Goal: Transaction & Acquisition: Book appointment/travel/reservation

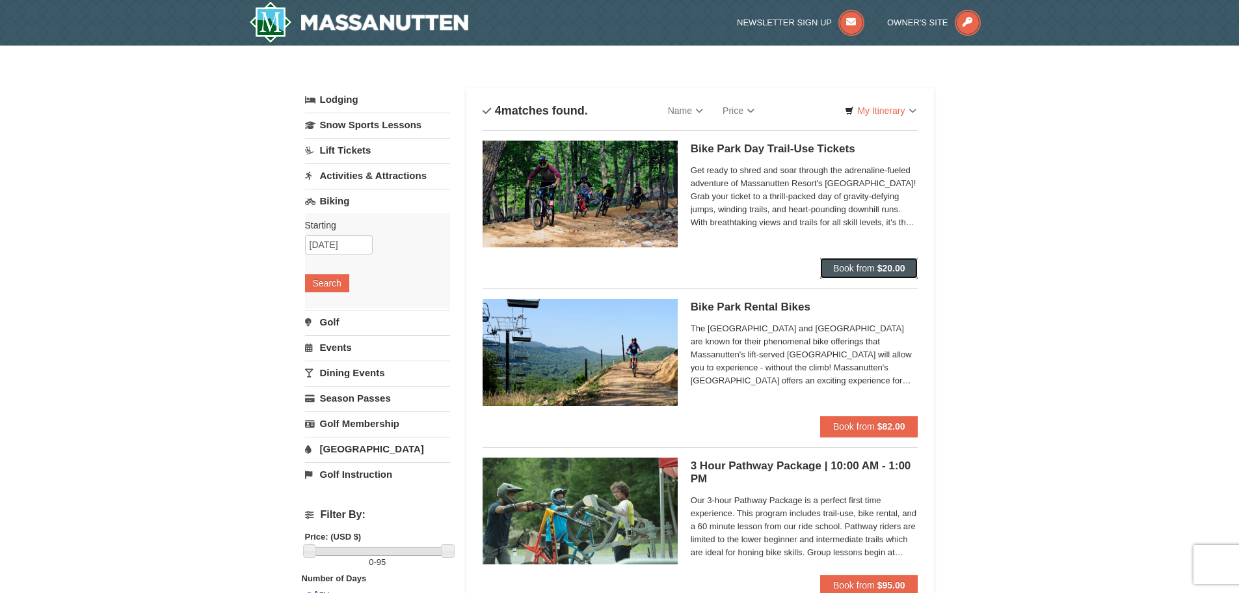
click at [889, 269] on strong "$20.00" at bounding box center [892, 268] width 28 height 10
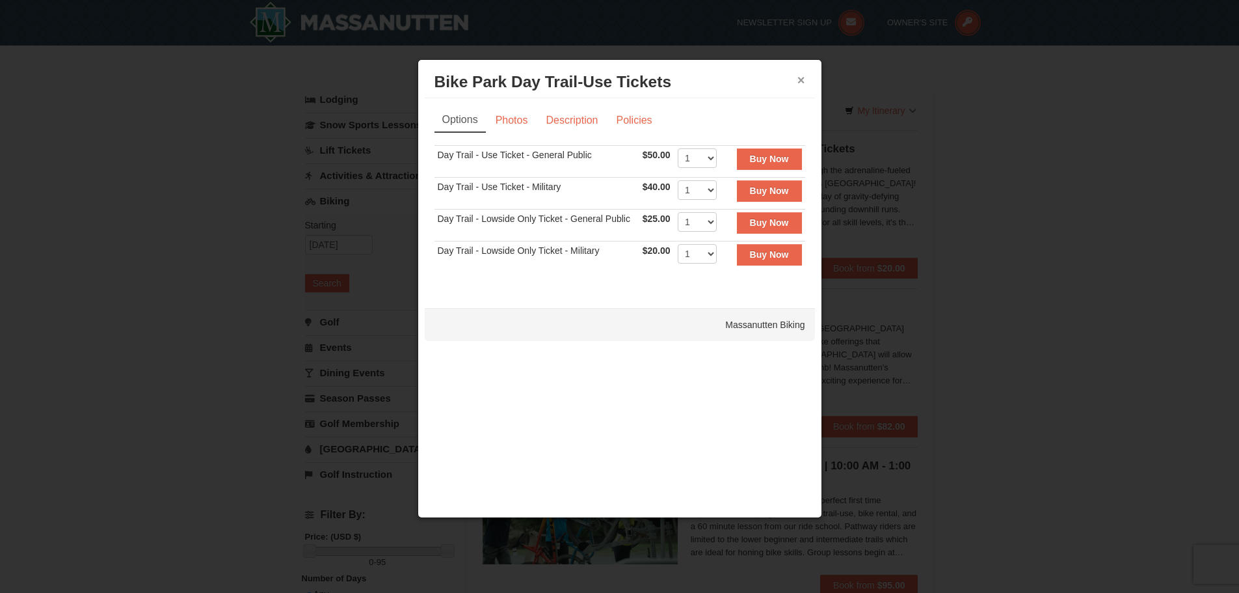
click at [804, 75] on button "×" at bounding box center [802, 80] width 8 height 13
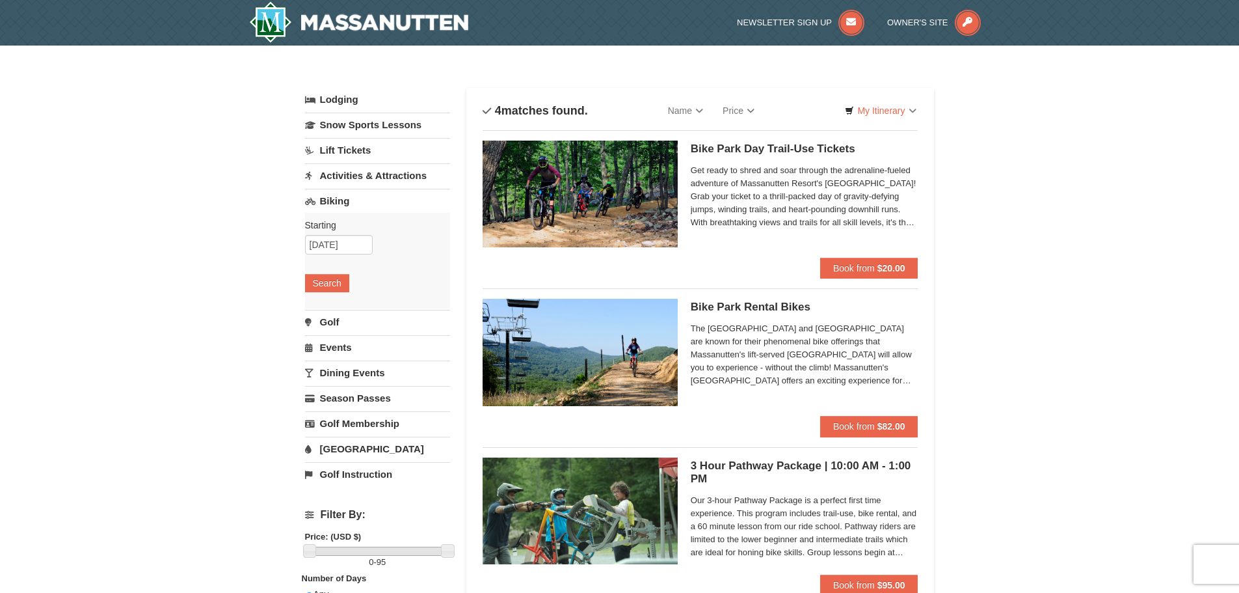
click at [337, 152] on link "Lift Tickets" at bounding box center [377, 150] width 145 height 24
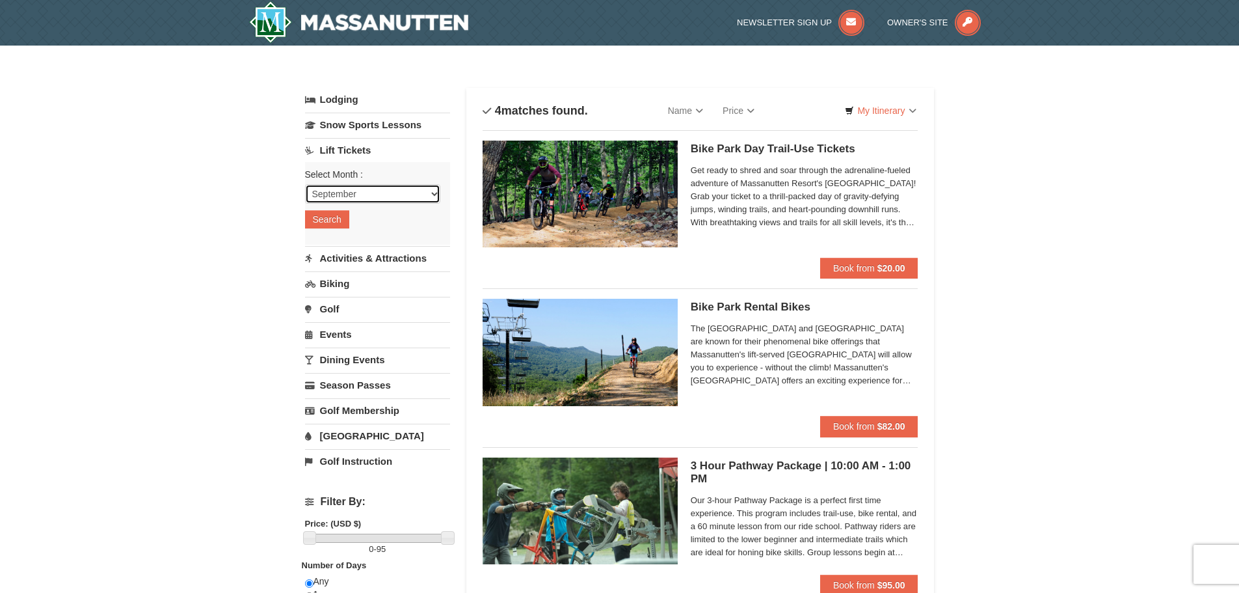
click at [370, 196] on select "September October November December January February March April May June July …" at bounding box center [372, 194] width 135 height 20
select select "10"
click at [305, 184] on select "September October November December January February March April May June July …" at bounding box center [372, 194] width 135 height 20
click at [326, 220] on button "Search" at bounding box center [327, 219] width 44 height 18
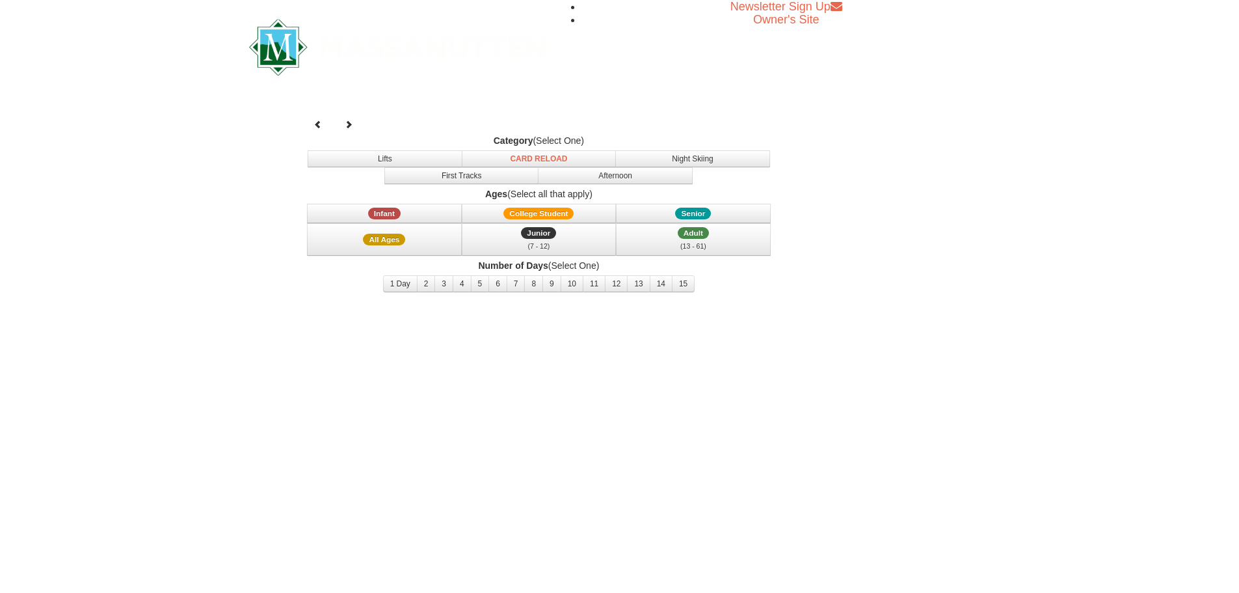
select select "10"
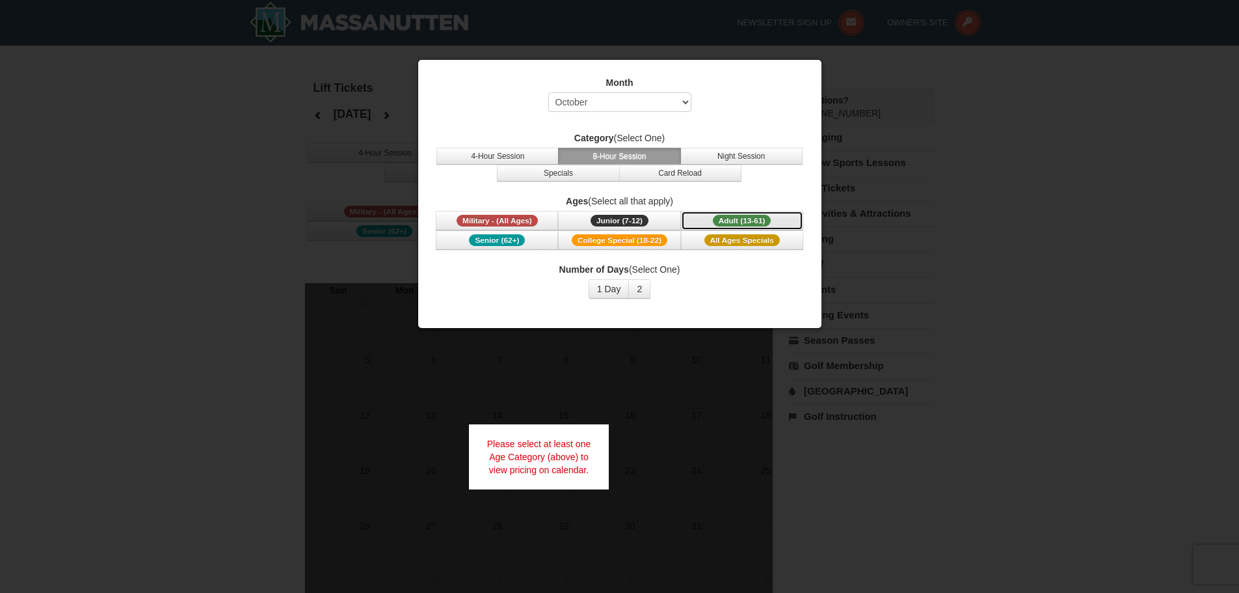
click at [740, 217] on span "Adult (13-61)" at bounding box center [742, 221] width 59 height 12
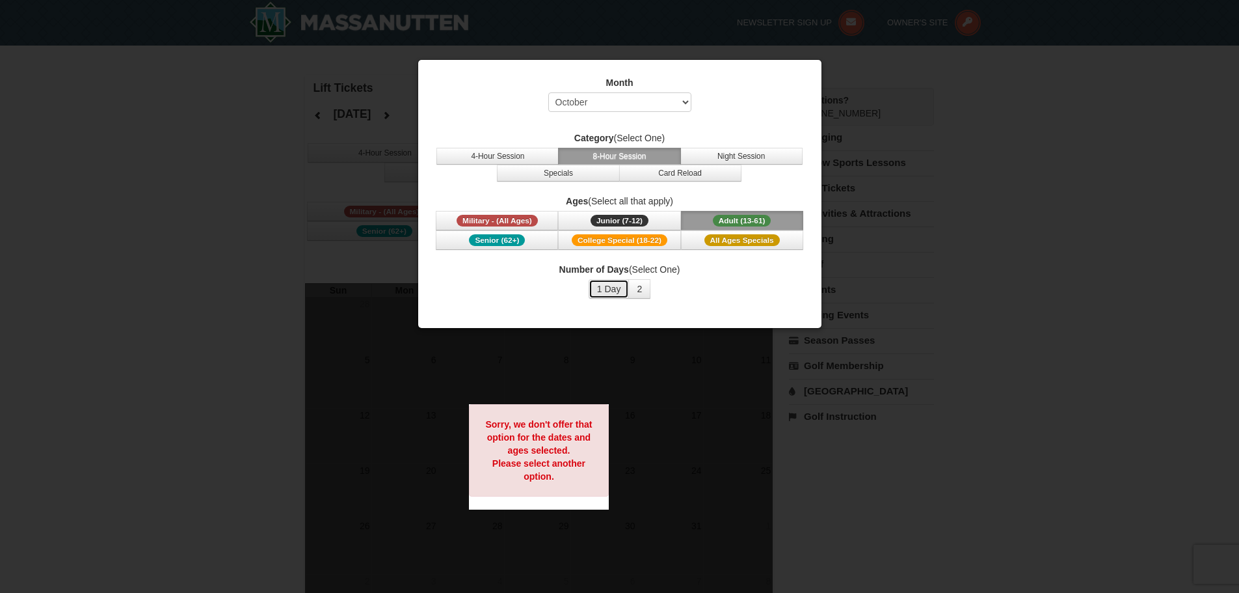
click at [619, 282] on button "1 Day" at bounding box center [609, 289] width 41 height 20
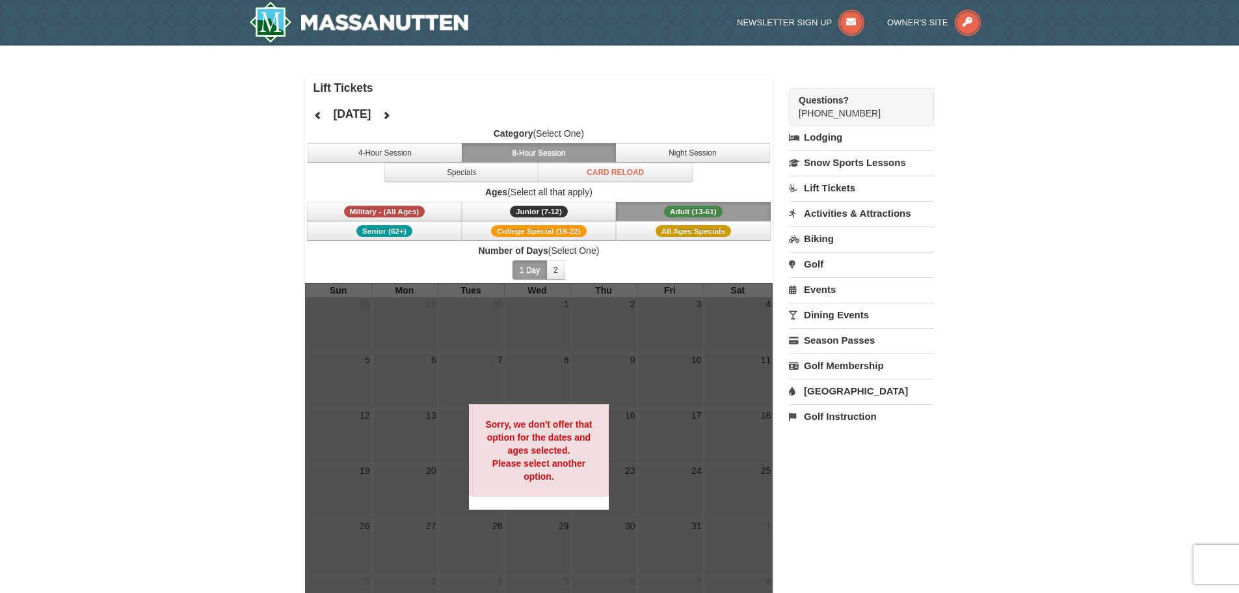
click at [826, 239] on link "Biking" at bounding box center [861, 238] width 145 height 24
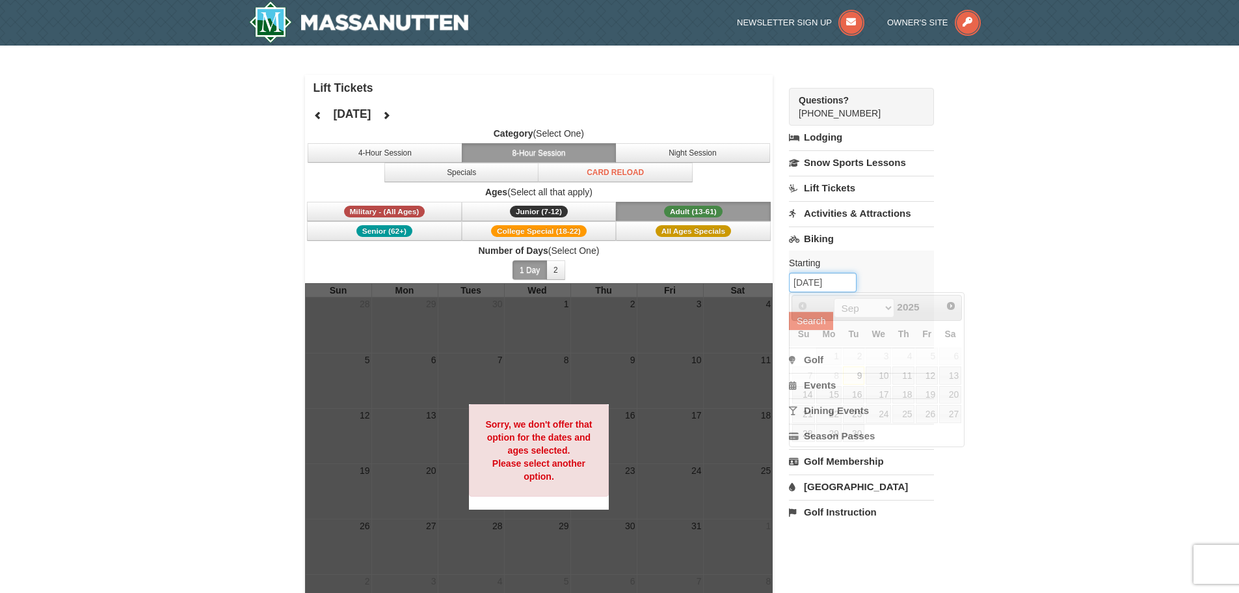
click at [826, 278] on input "09/09/2025" at bounding box center [823, 283] width 68 height 20
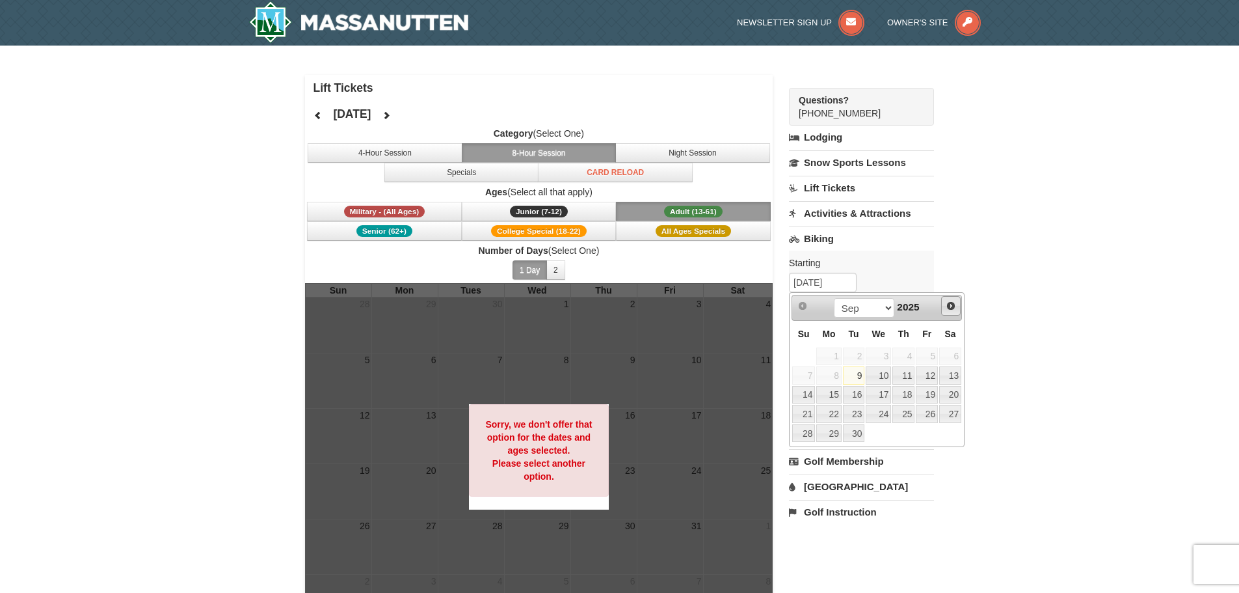
click at [952, 304] on span "Next" at bounding box center [951, 306] width 10 height 10
click at [947, 355] on link "4" at bounding box center [950, 356] width 22 height 18
type input "[DATE]"
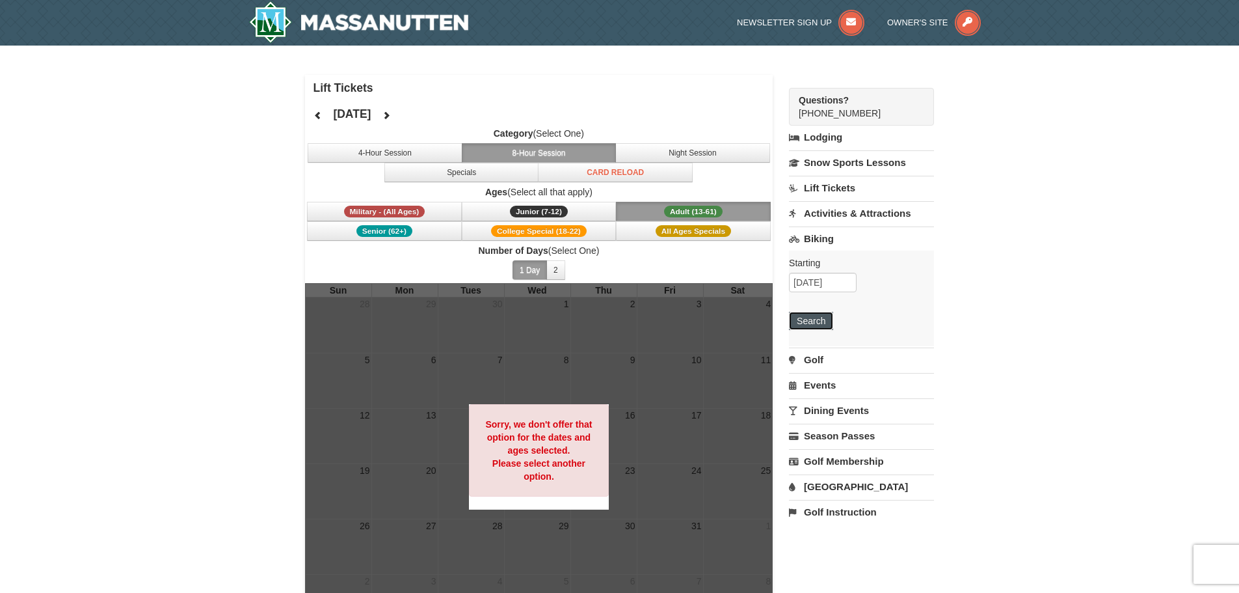
click at [822, 321] on button "Search" at bounding box center [811, 321] width 44 height 18
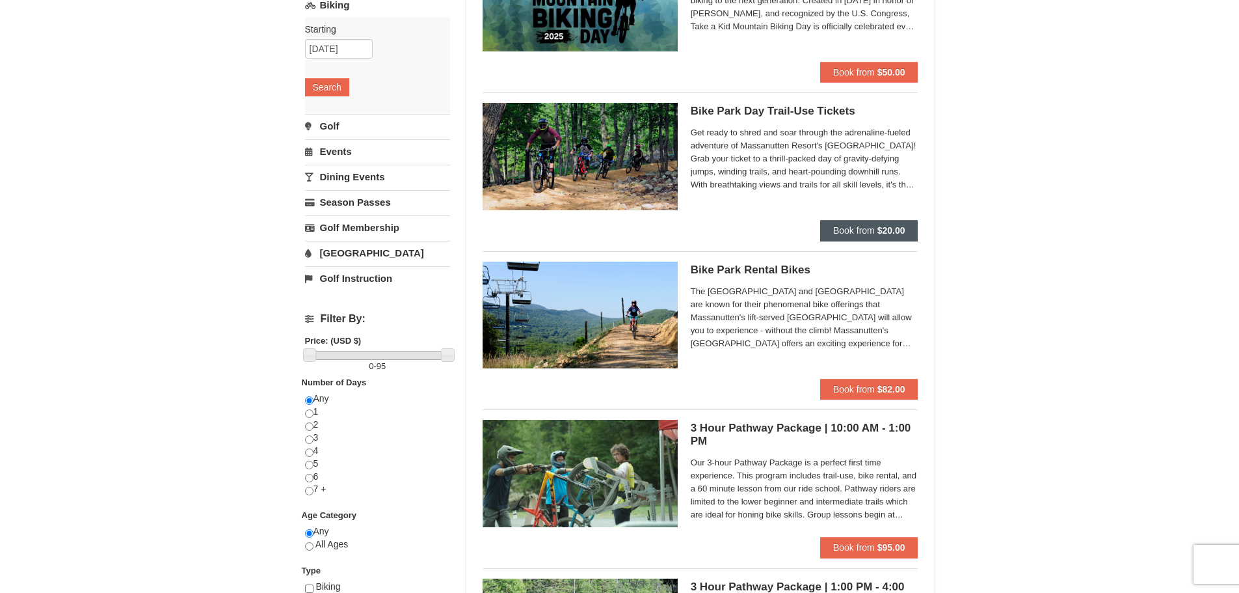
scroll to position [195, 0]
click at [872, 226] on span "Book from" at bounding box center [854, 231] width 42 height 10
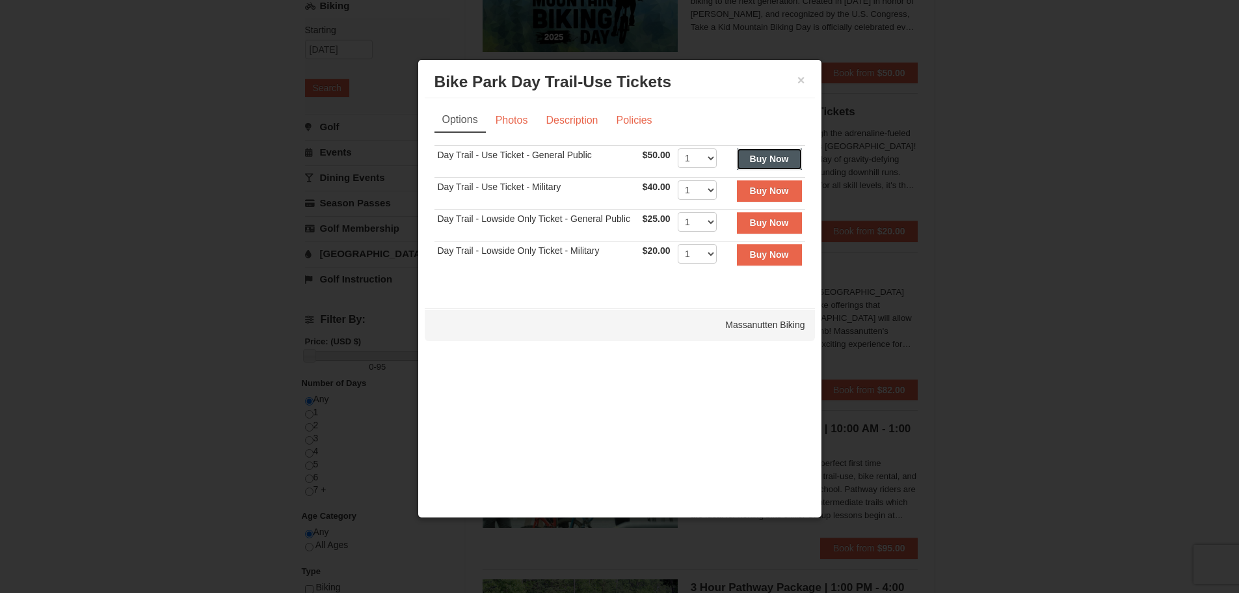
click at [775, 159] on strong "Buy Now" at bounding box center [769, 159] width 39 height 10
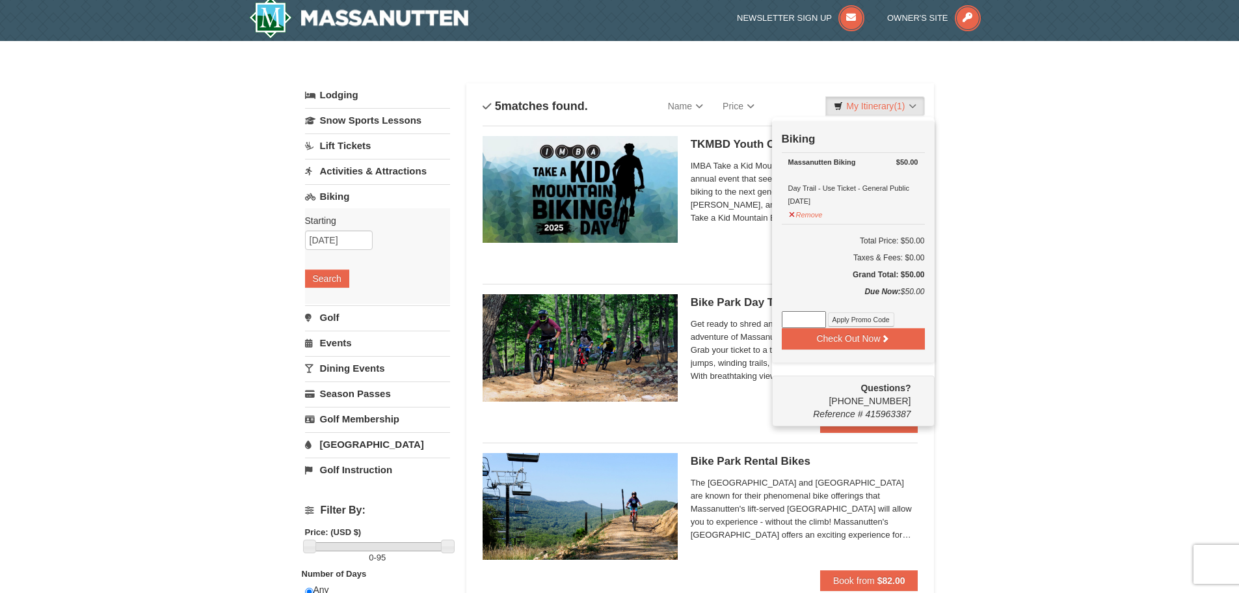
scroll to position [4, 0]
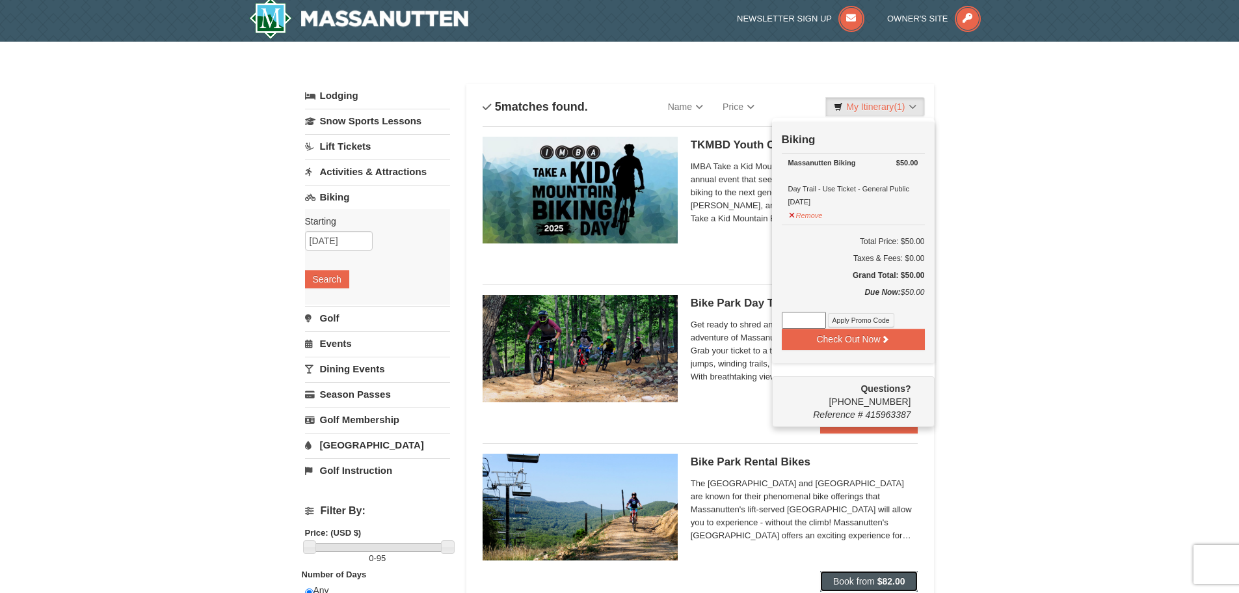
click at [857, 580] on span "Book from" at bounding box center [854, 581] width 42 height 10
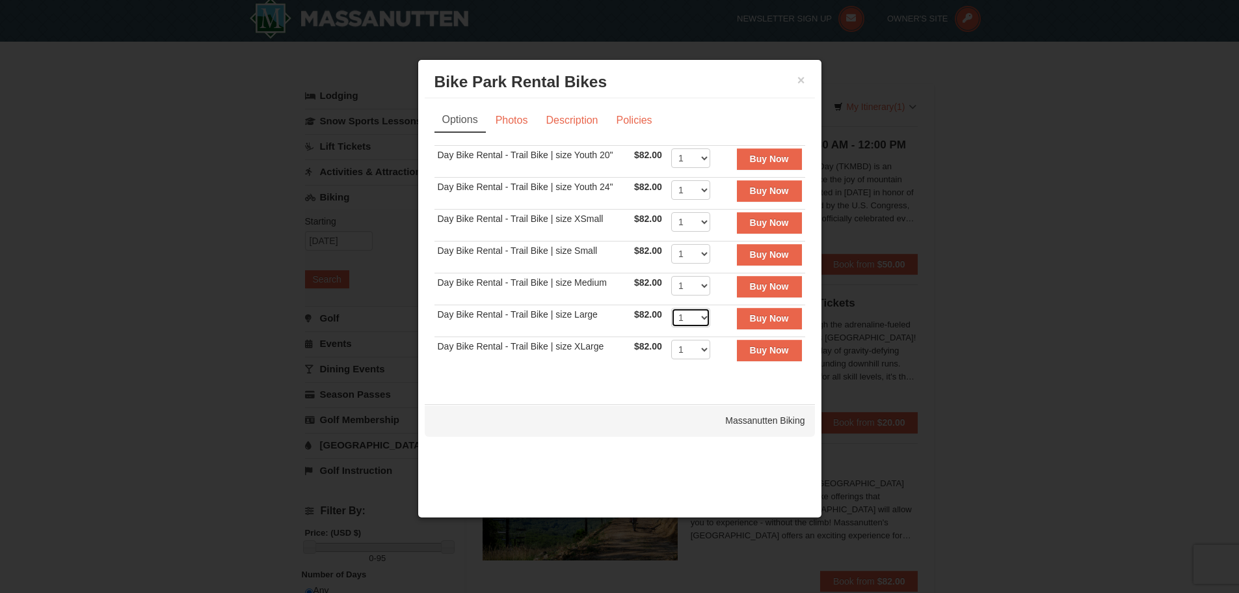
click at [699, 314] on select "1 2 3 4 5" at bounding box center [690, 318] width 39 height 20
click at [786, 317] on strong "Buy Now" at bounding box center [769, 318] width 39 height 10
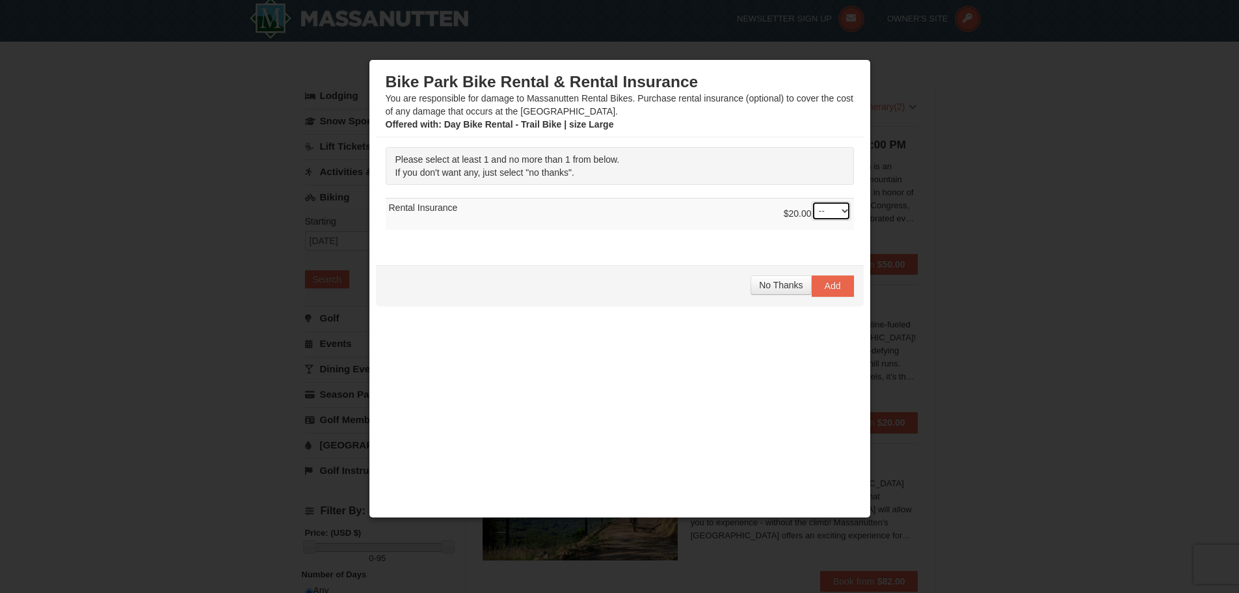
click at [839, 204] on select "-- 01" at bounding box center [831, 211] width 39 height 20
select select "1"
click at [812, 201] on select "-- 01" at bounding box center [831, 211] width 39 height 20
click at [825, 280] on span "Add" at bounding box center [833, 285] width 16 height 10
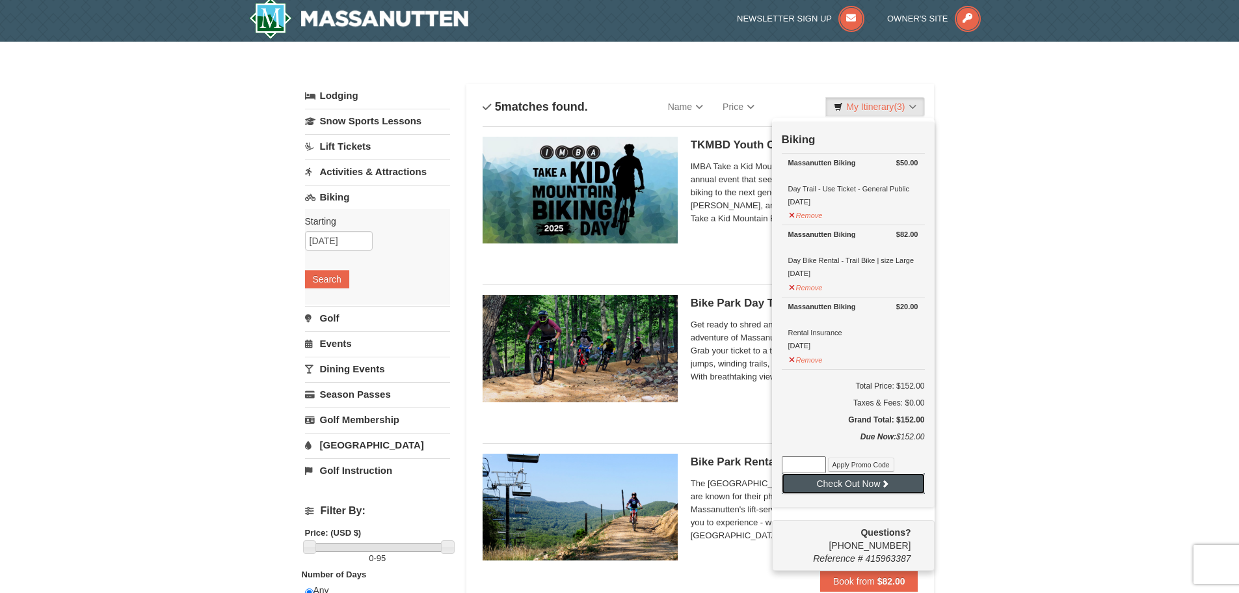
click at [869, 485] on button "Check Out Now" at bounding box center [853, 483] width 143 height 21
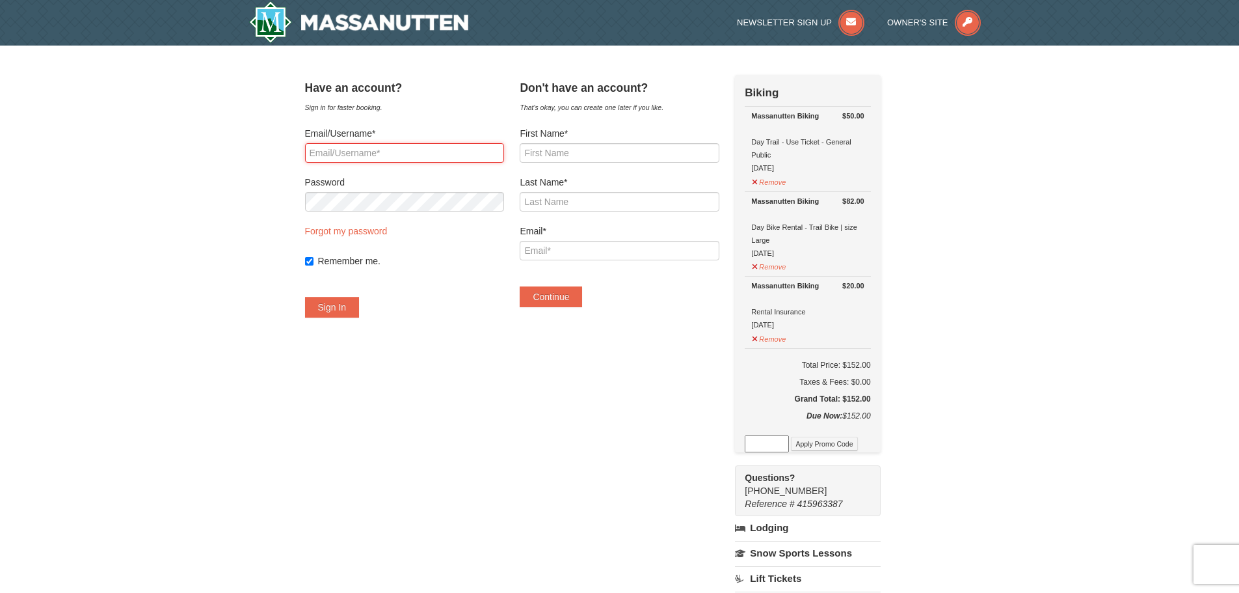
click at [420, 151] on input "Email/Username*" at bounding box center [404, 153] width 199 height 20
type input "kodytunison@gmail.com"
click at [360, 308] on button "Sign In" at bounding box center [332, 307] width 55 height 21
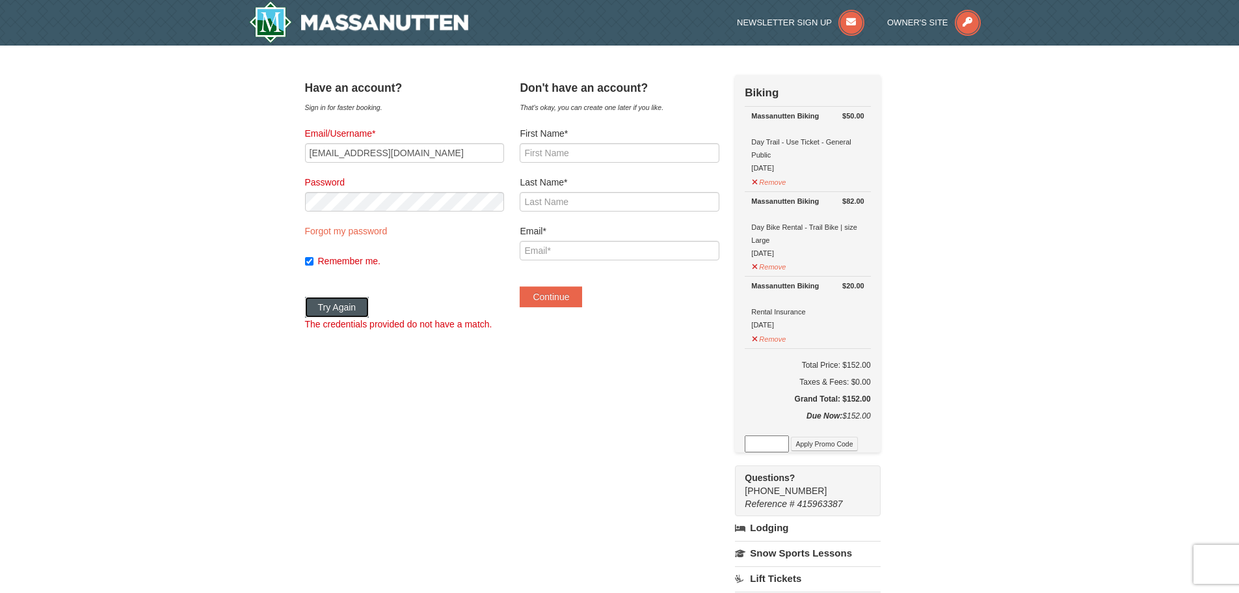
click at [366, 310] on button "Try Again" at bounding box center [337, 307] width 64 height 21
click at [590, 148] on input "First Name*" at bounding box center [619, 153] width 199 height 20
type input "Kody"
type input "Tunison"
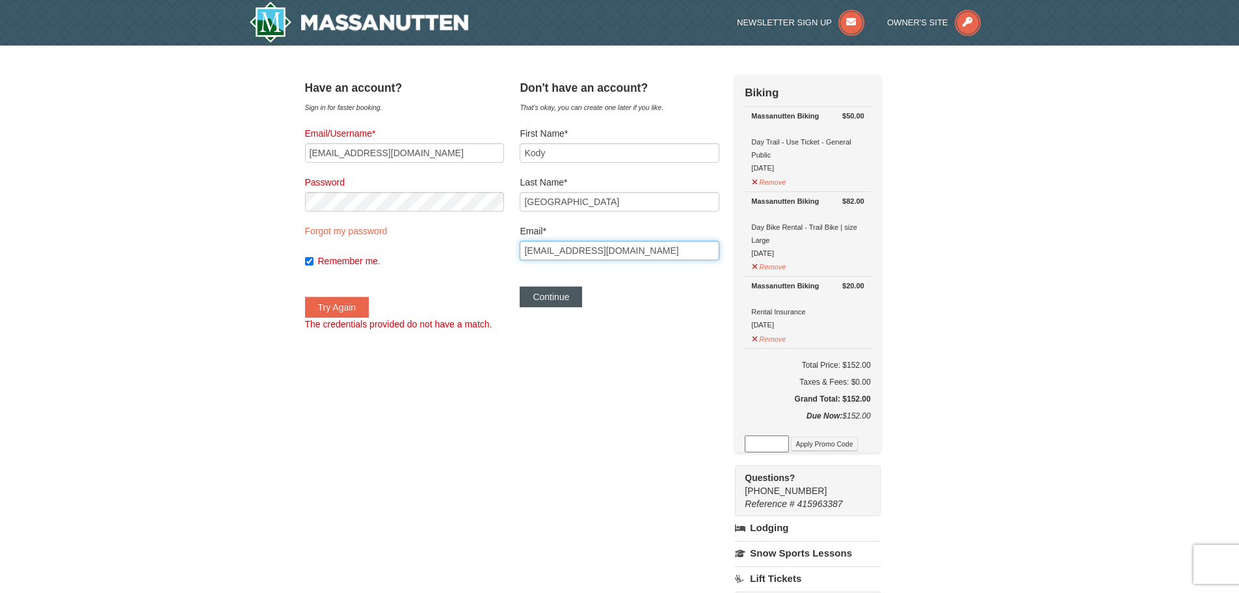
type input "[EMAIL_ADDRESS][DOMAIN_NAME]"
click at [571, 287] on button "Continue" at bounding box center [551, 296] width 62 height 21
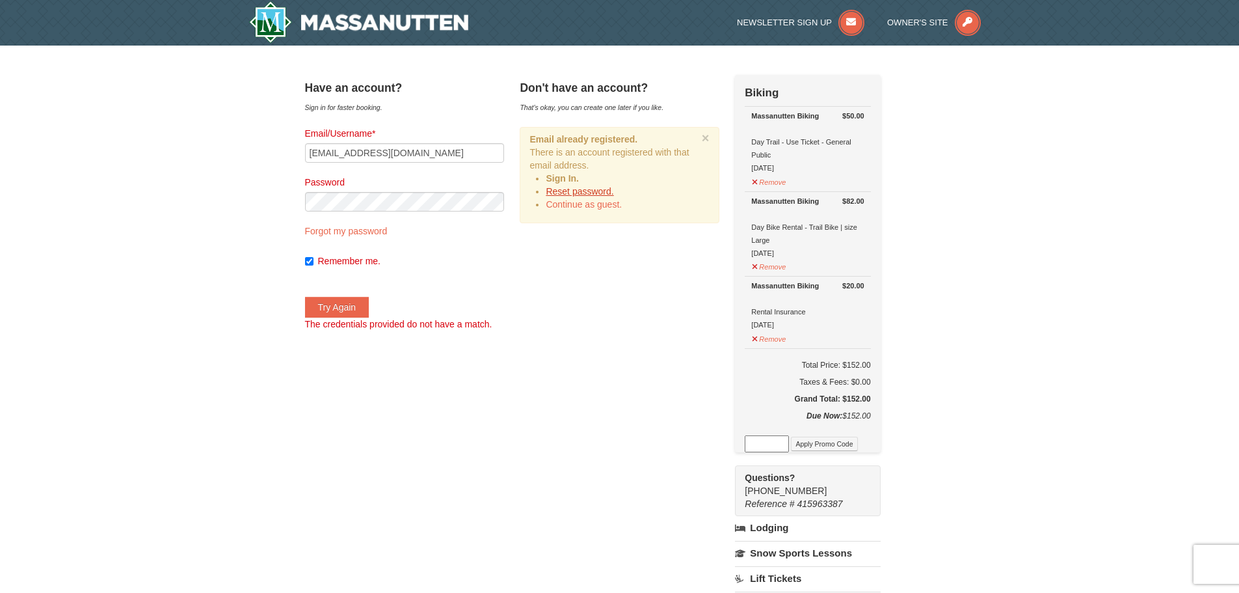
click at [591, 191] on link "Reset password." at bounding box center [580, 191] width 68 height 10
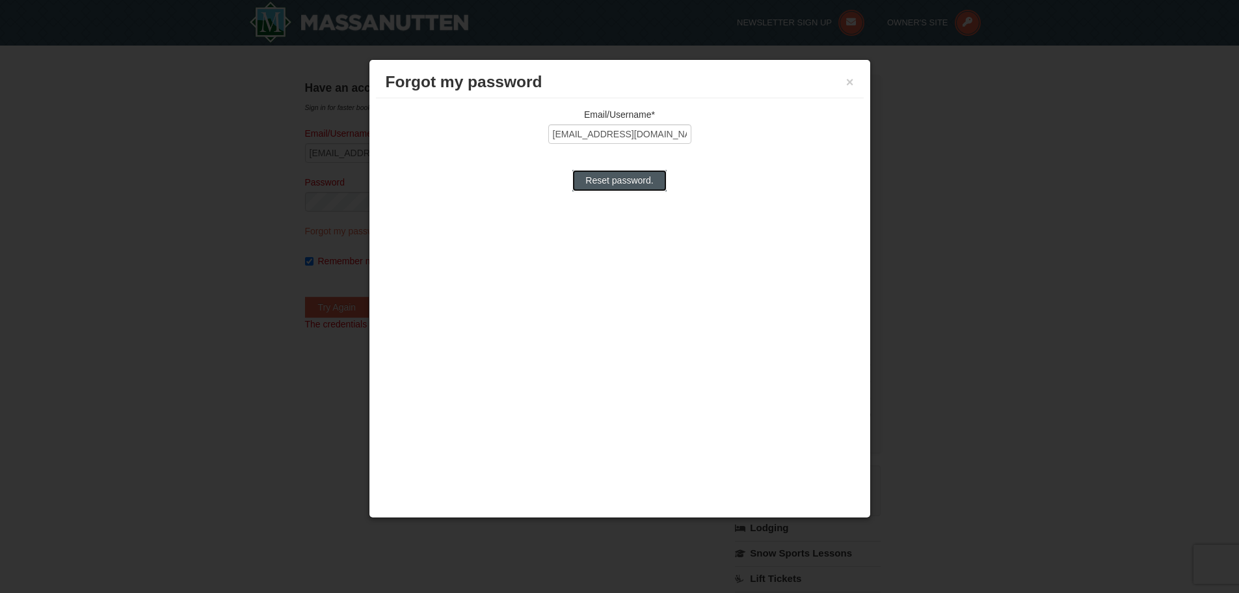
click at [610, 183] on input "Reset password." at bounding box center [620, 180] width 94 height 21
type input "Processing..."
type input "[EMAIL_ADDRESS][DOMAIN_NAME]"
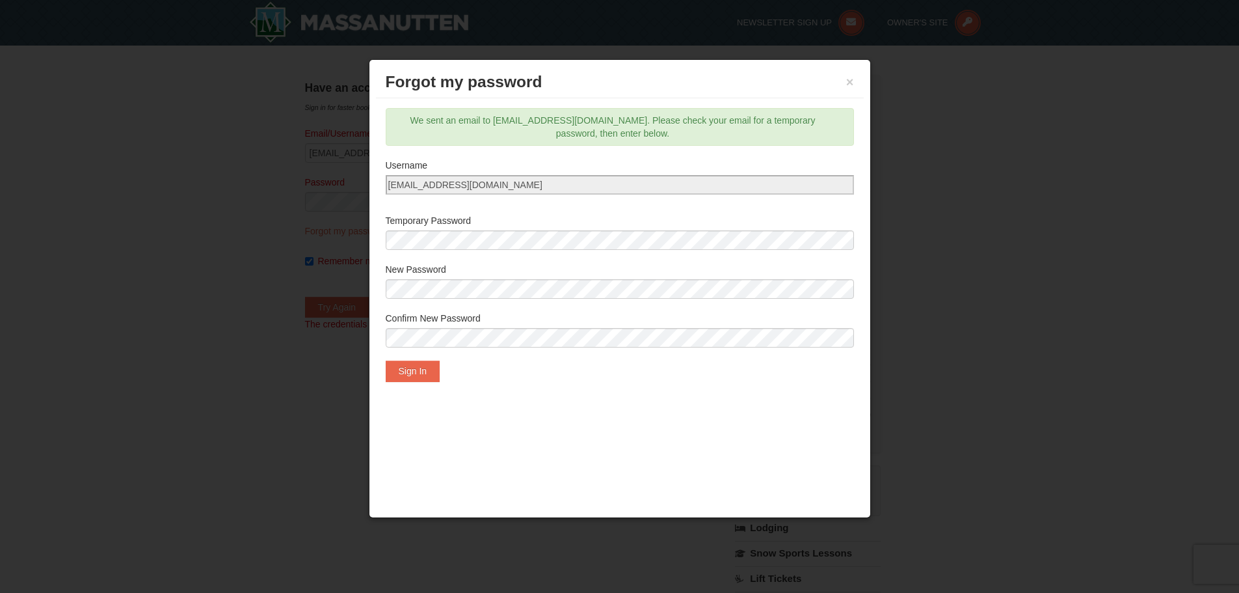
click at [605, 208] on div "Username Temporary Password New Password Confirm New Password Sign In" at bounding box center [620, 270] width 468 height 223
click at [424, 371] on button "Sign In" at bounding box center [413, 370] width 55 height 21
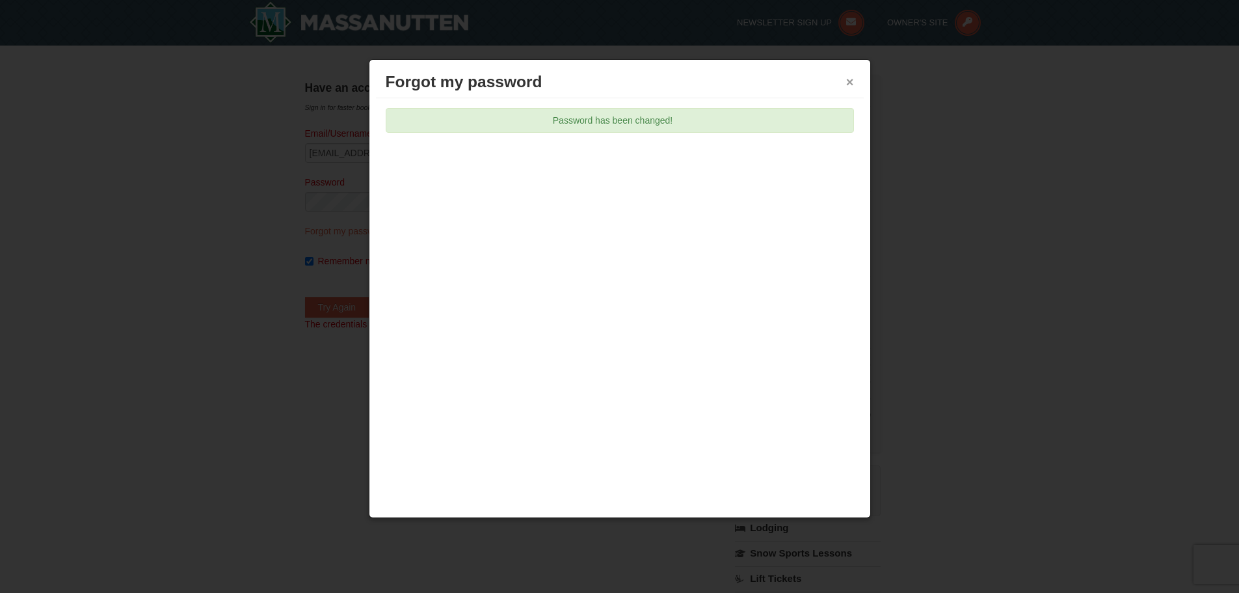
drag, startPoint x: 843, startPoint y: 85, endPoint x: 850, endPoint y: 86, distance: 7.2
click at [843, 85] on h3 "Forgot my password" at bounding box center [620, 82] width 468 height 20
click at [850, 86] on button "×" at bounding box center [850, 81] width 8 height 13
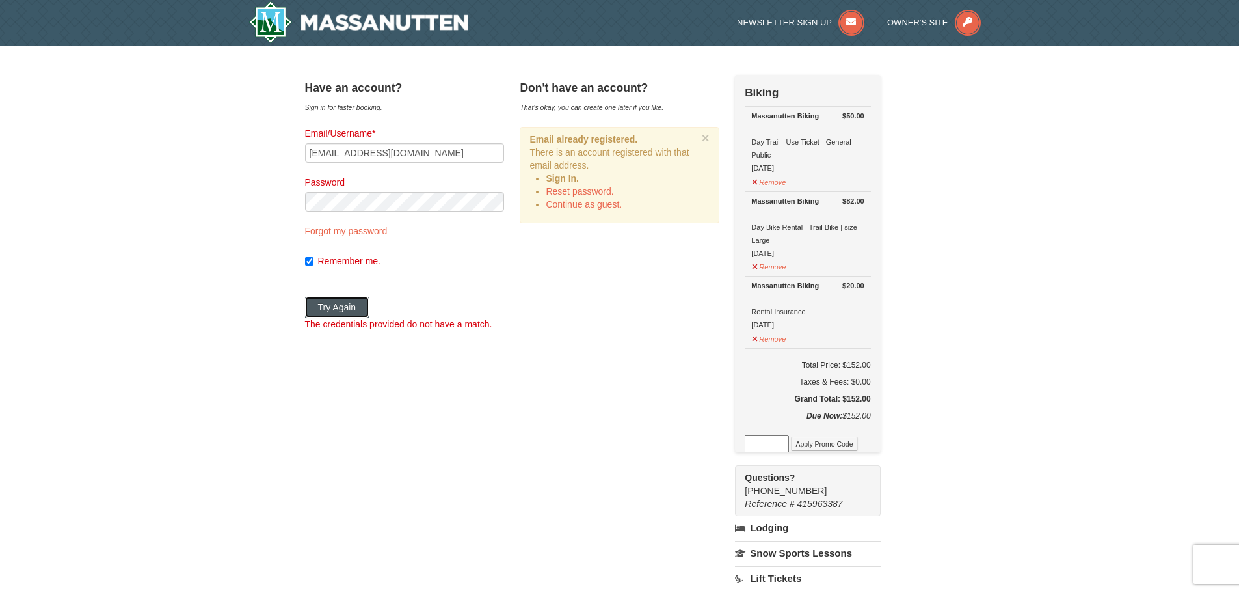
click at [366, 301] on button "Try Again" at bounding box center [337, 307] width 64 height 21
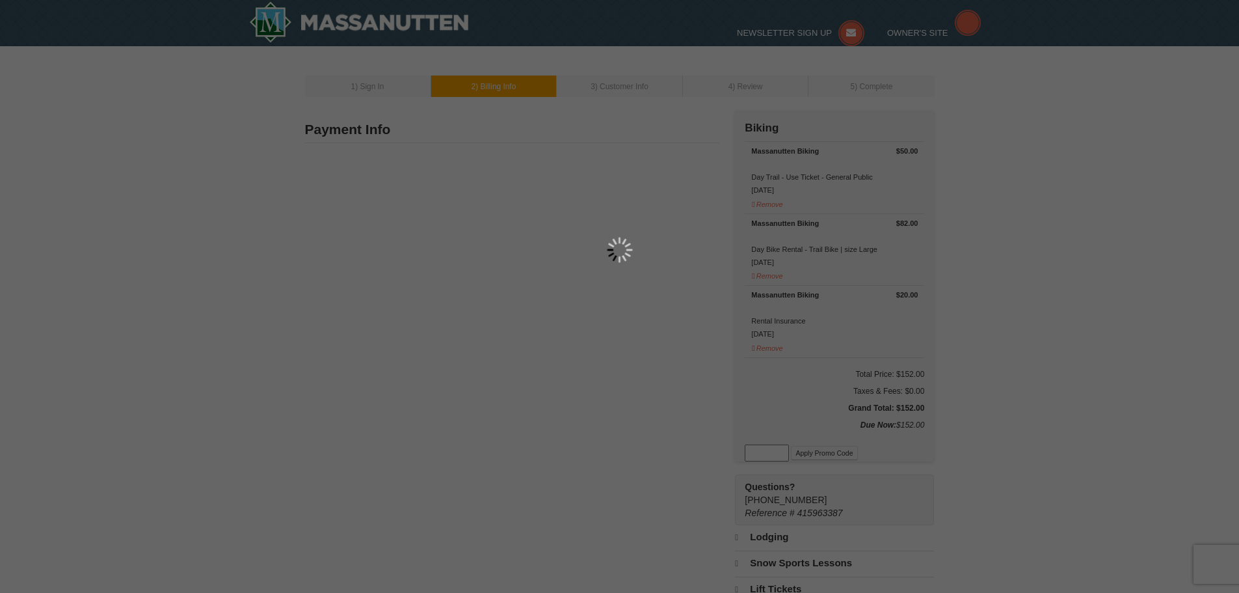
type input "1608 [PERSON_NAME]"
type input "[PERSON_NAME]"
type input "23072"
type input "703"
type input "505"
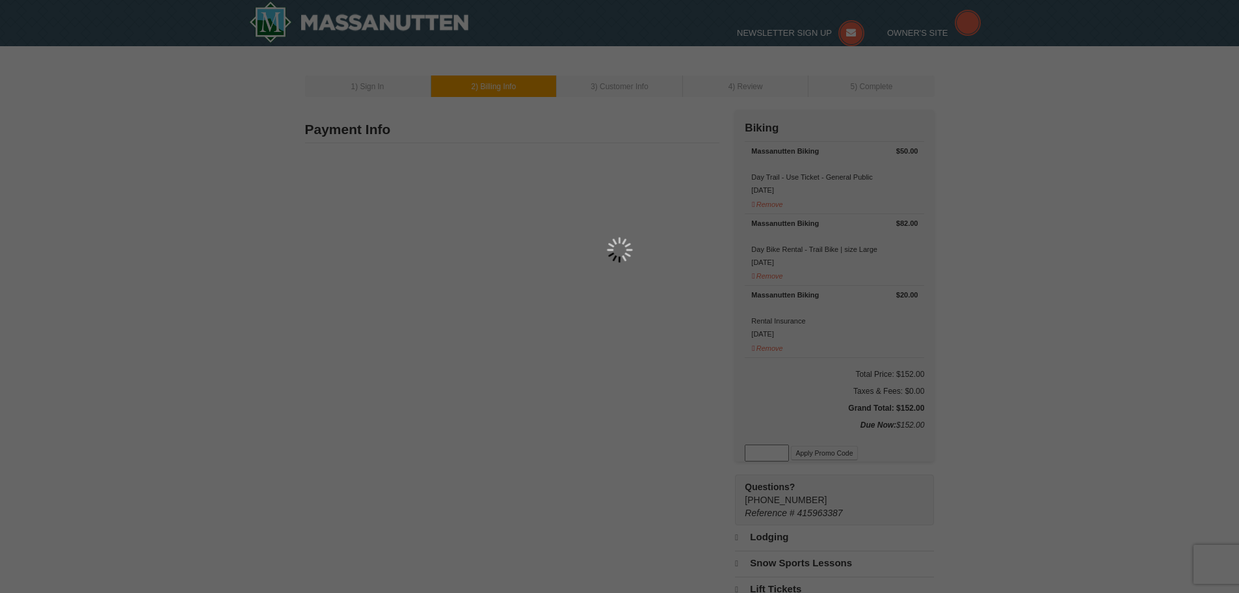
type input "4564"
type input "[EMAIL_ADDRESS][DOMAIN_NAME]"
select select "VA"
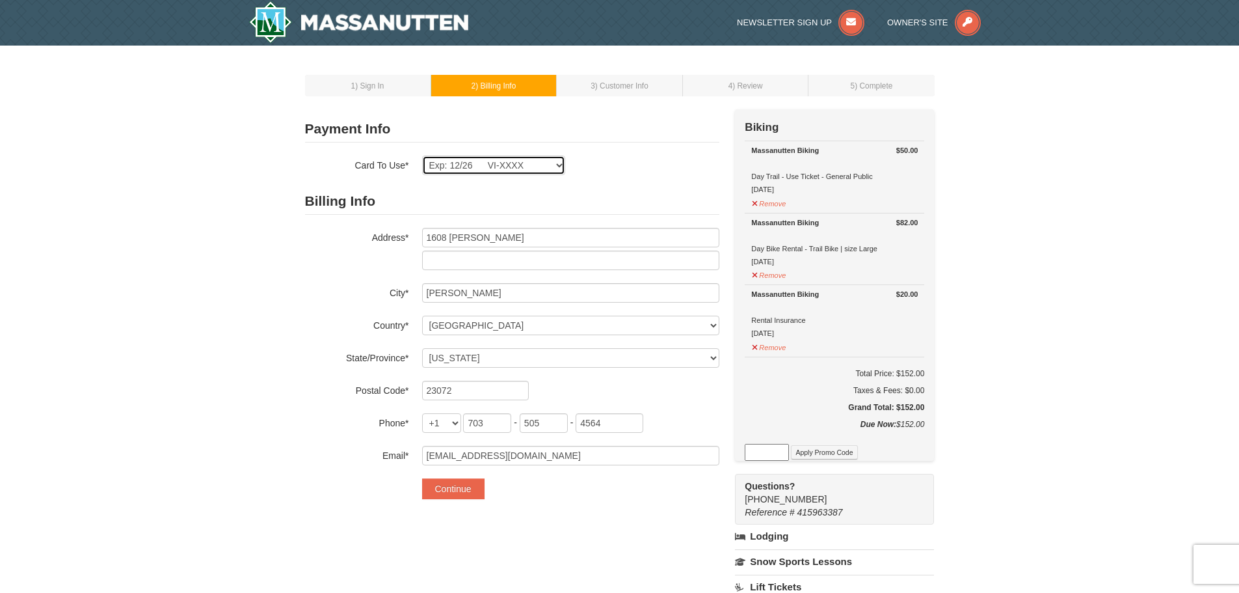
click at [537, 159] on select "Exp: 12/26 VI-XXXX New Card" at bounding box center [493, 165] width 143 height 20
select select
click at [422, 155] on select "Exp: 12/26 VI-XXXX New Card" at bounding box center [493, 165] width 143 height 20
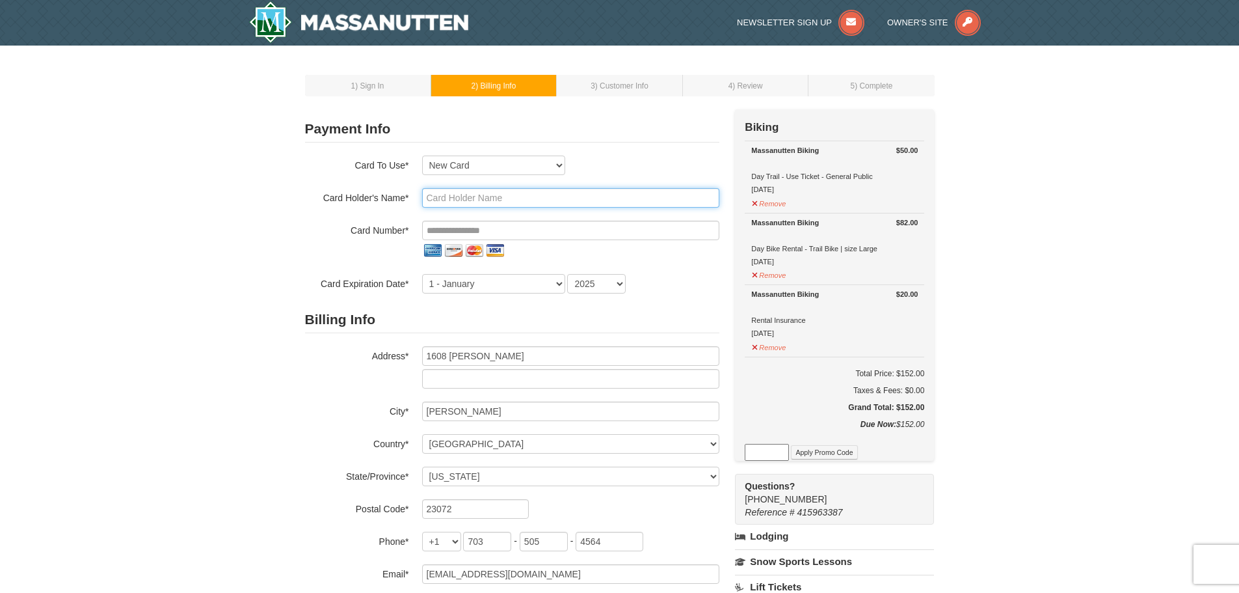
click at [509, 193] on input "text" at bounding box center [570, 198] width 297 height 20
type input "[PERSON_NAME]"
type input "**********"
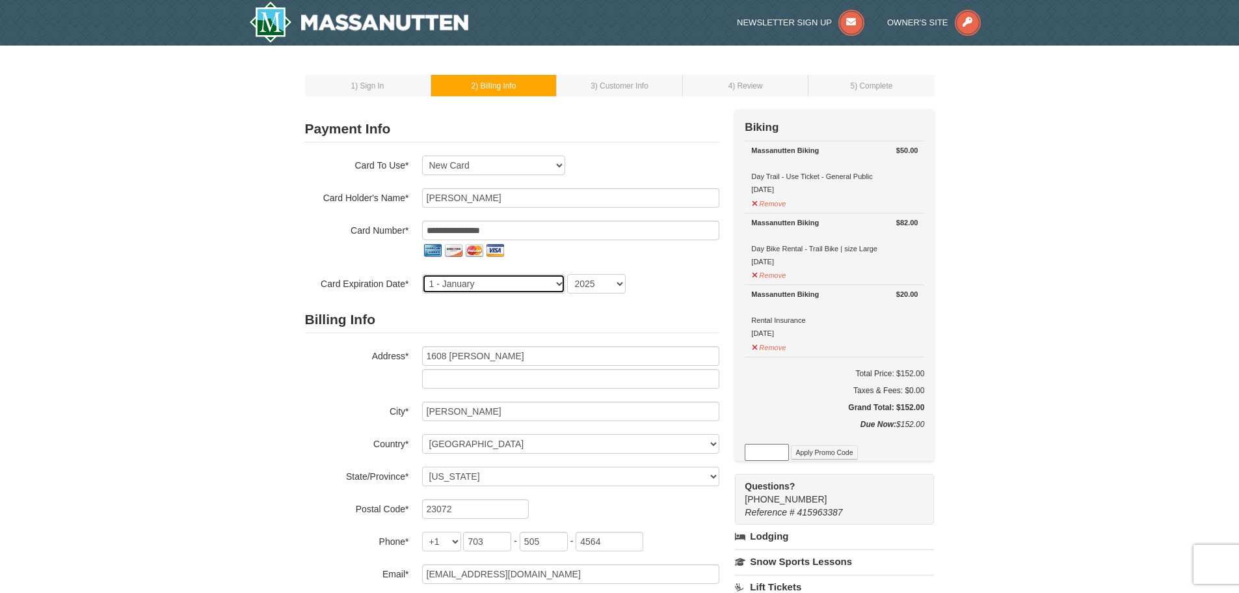
select select "12"
select select "2026"
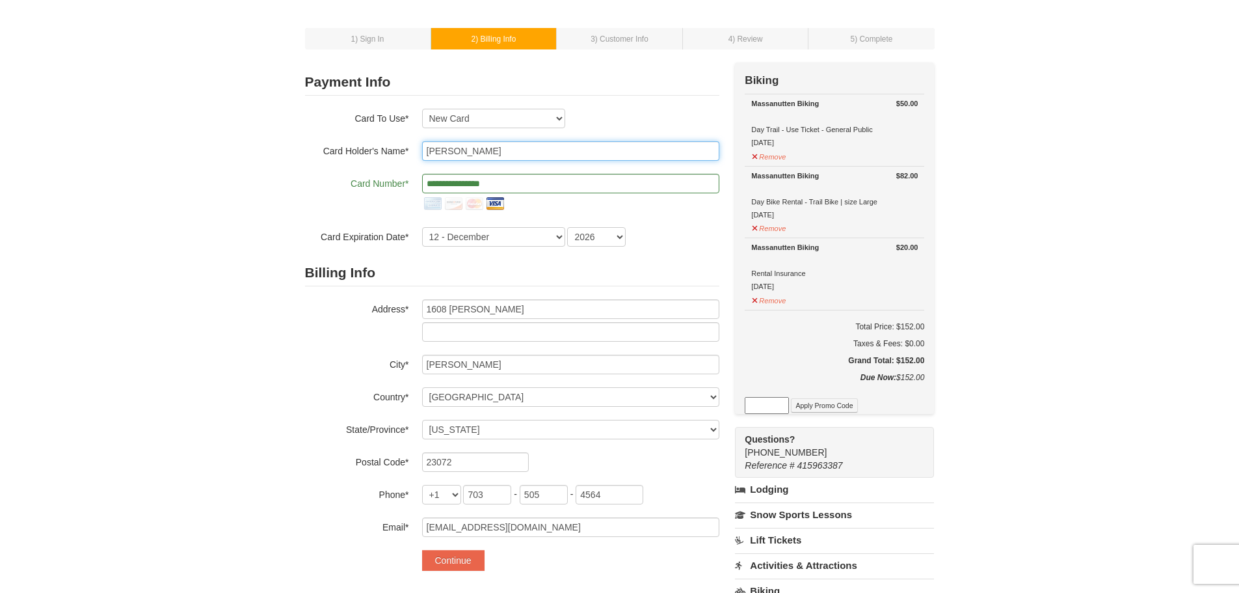
scroll to position [130, 0]
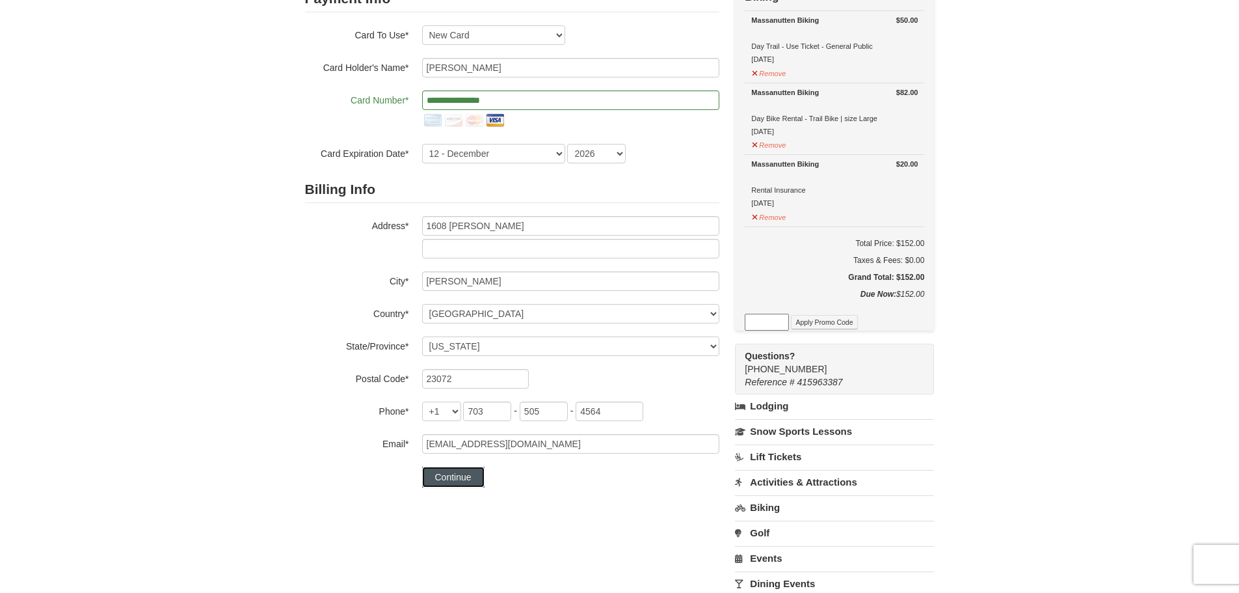
click at [440, 476] on button "Continue" at bounding box center [453, 476] width 62 height 21
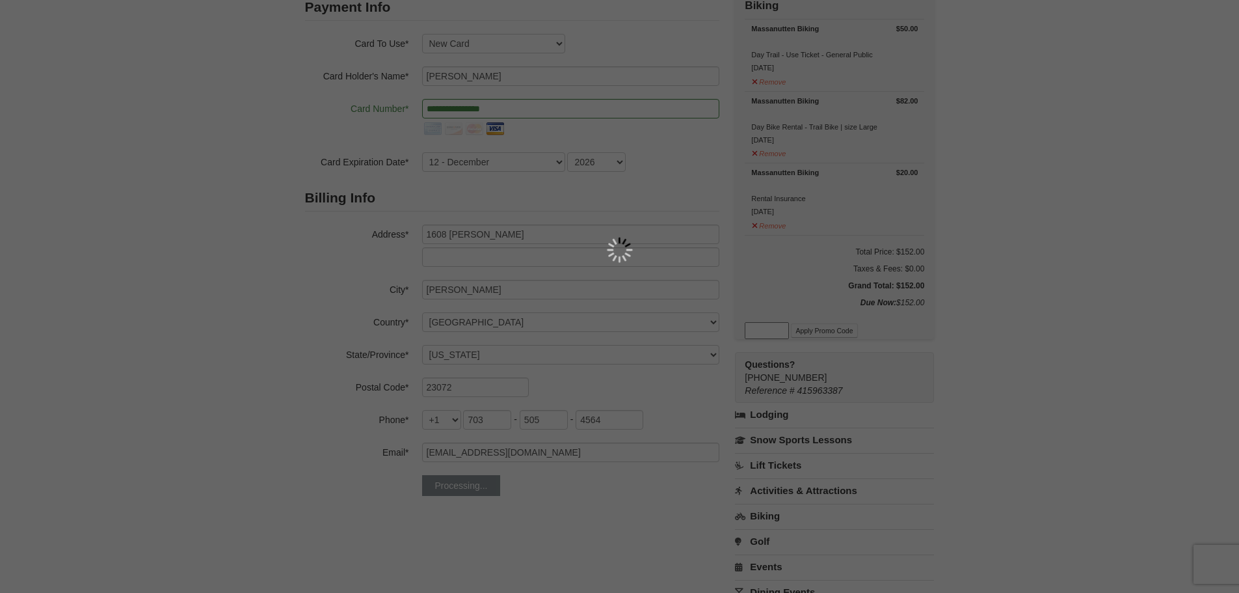
scroll to position [0, 0]
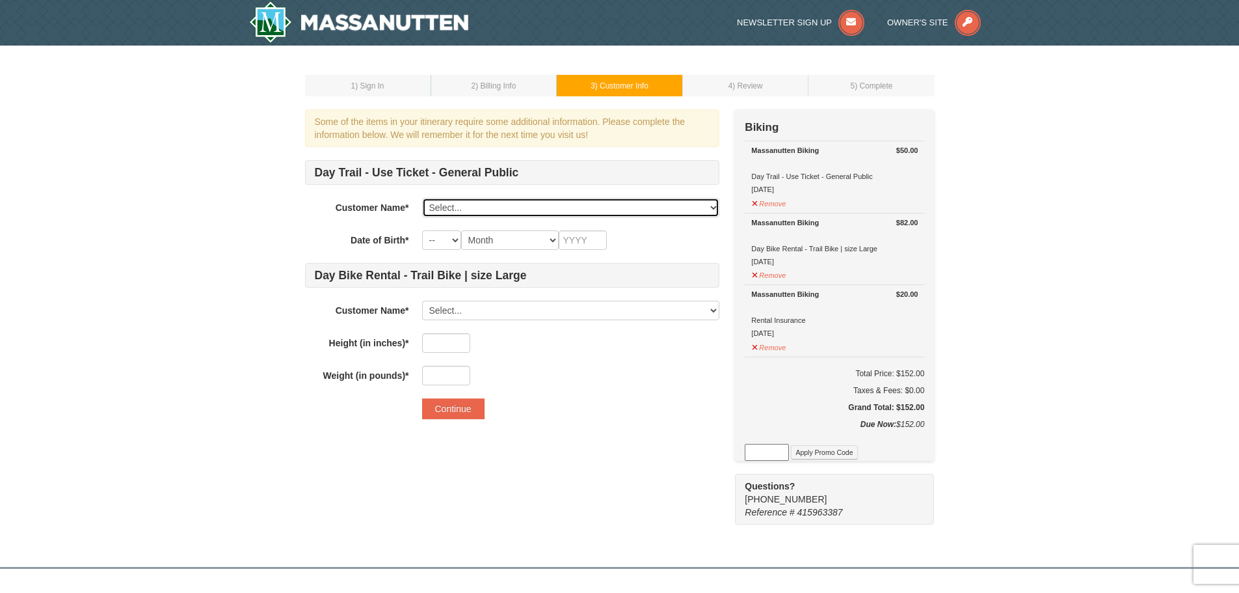
click at [491, 204] on select "Select... Kody Tunison Add New..." at bounding box center [570, 208] width 297 height 20
select select "22588570"
click at [422, 198] on select "Select... Kody Tunison Add New..." at bounding box center [570, 208] width 297 height 20
select select "17"
select select "07"
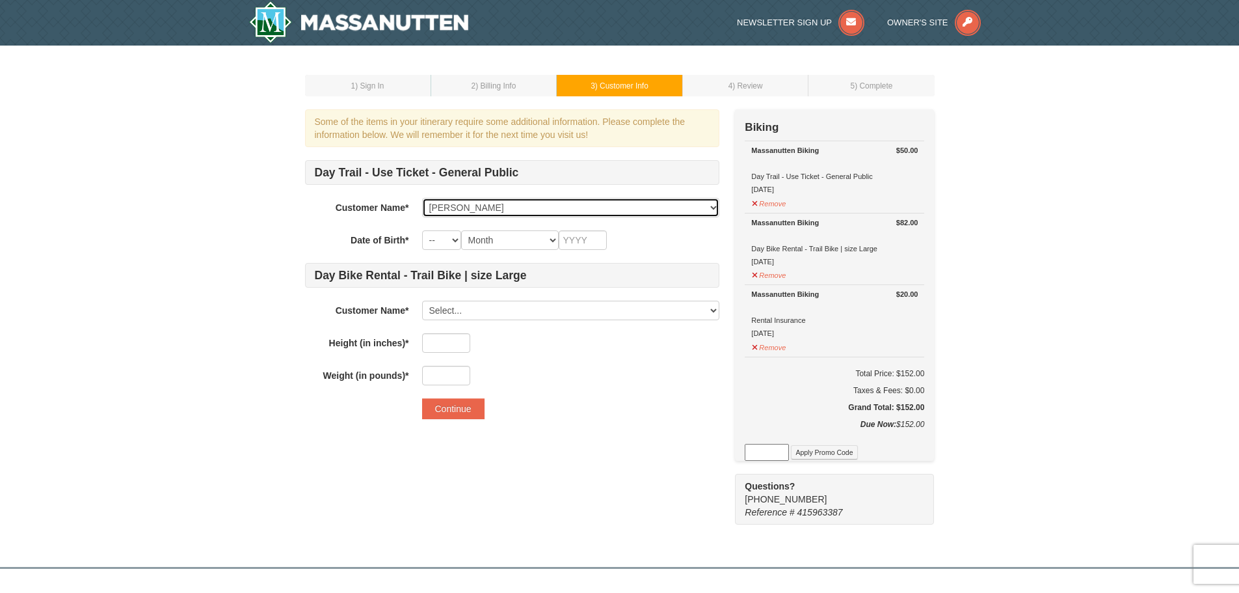
type input "1989"
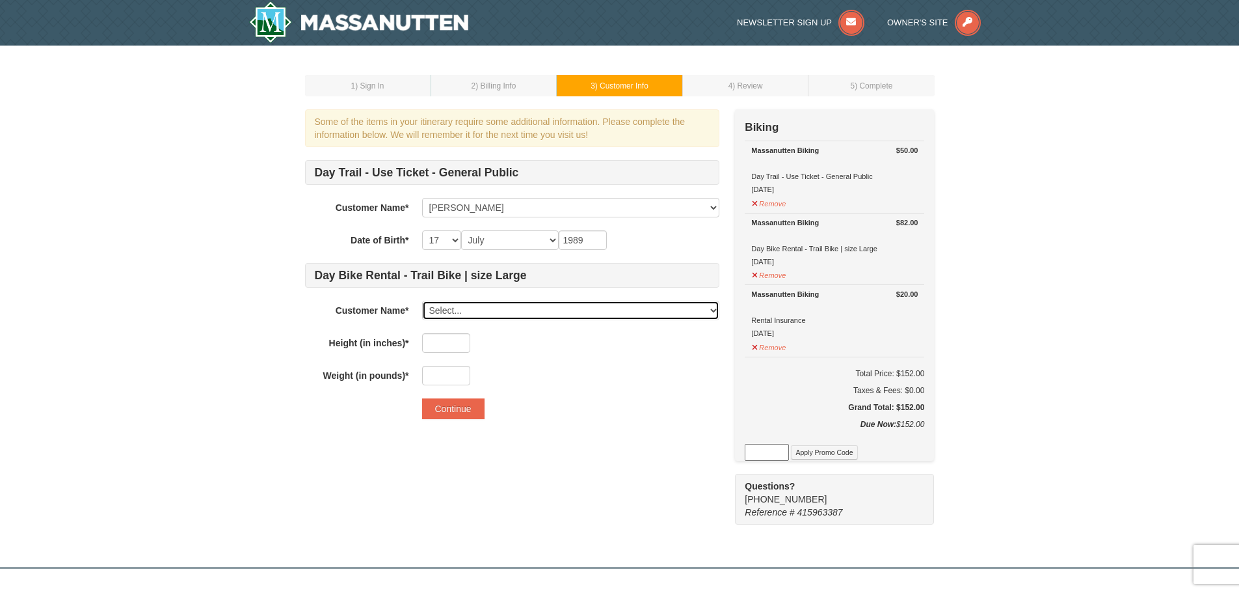
click at [463, 308] on select "Select... Kody Tunison Add New..." at bounding box center [570, 311] width 297 height 20
select select "22588570"
click at [422, 301] on select "Select... Kody Tunison Add New..." at bounding box center [570, 311] width 297 height 20
click at [444, 347] on input "text" at bounding box center [446, 343] width 48 height 20
click at [433, 382] on input "text" at bounding box center [446, 376] width 48 height 20
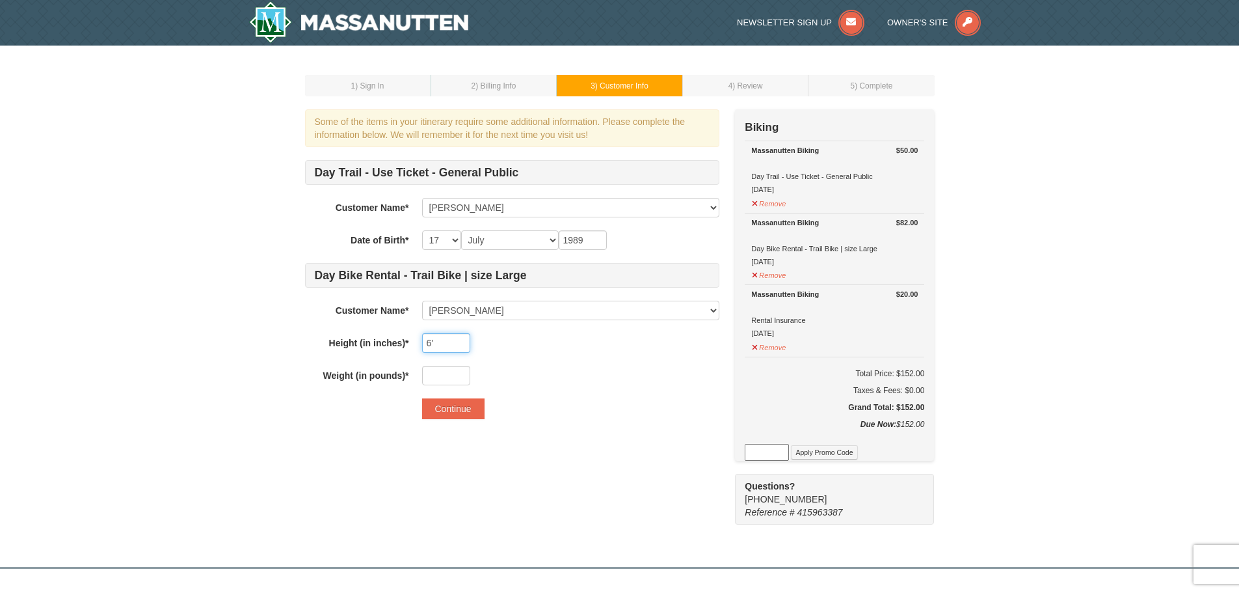
click at [444, 339] on input "6'" at bounding box center [446, 343] width 48 height 20
type input "6"
click at [434, 341] on input "text" at bounding box center [446, 343] width 48 height 20
type input "72"
click at [455, 383] on input "text" at bounding box center [446, 376] width 48 height 20
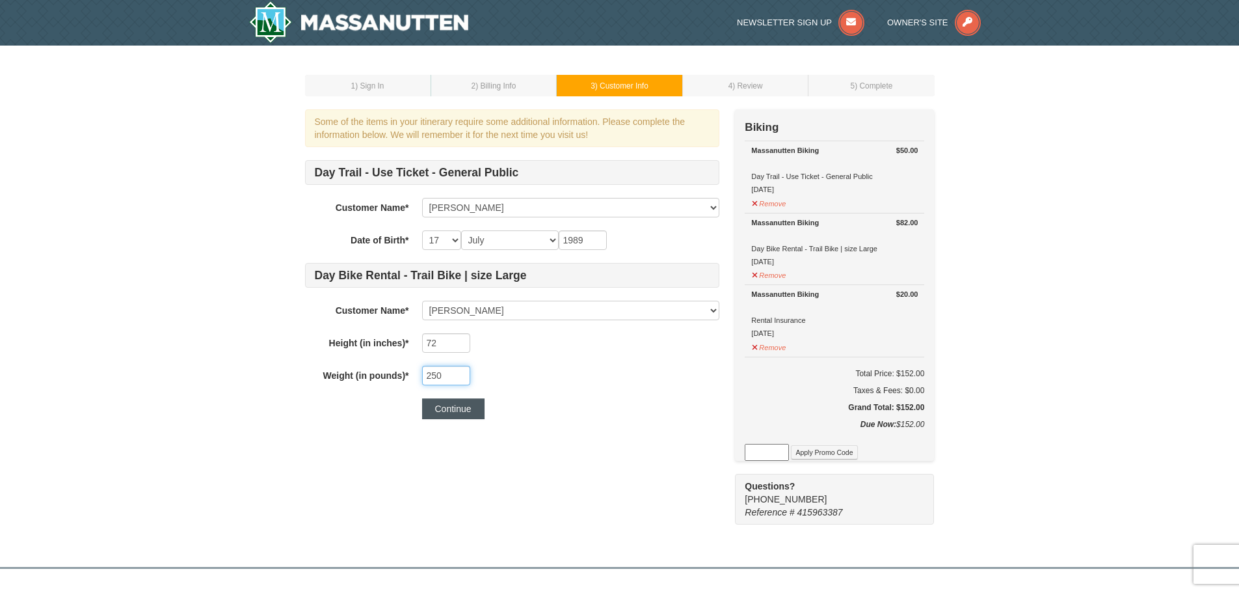
type input "250"
click at [453, 414] on button "Continue" at bounding box center [453, 408] width 62 height 21
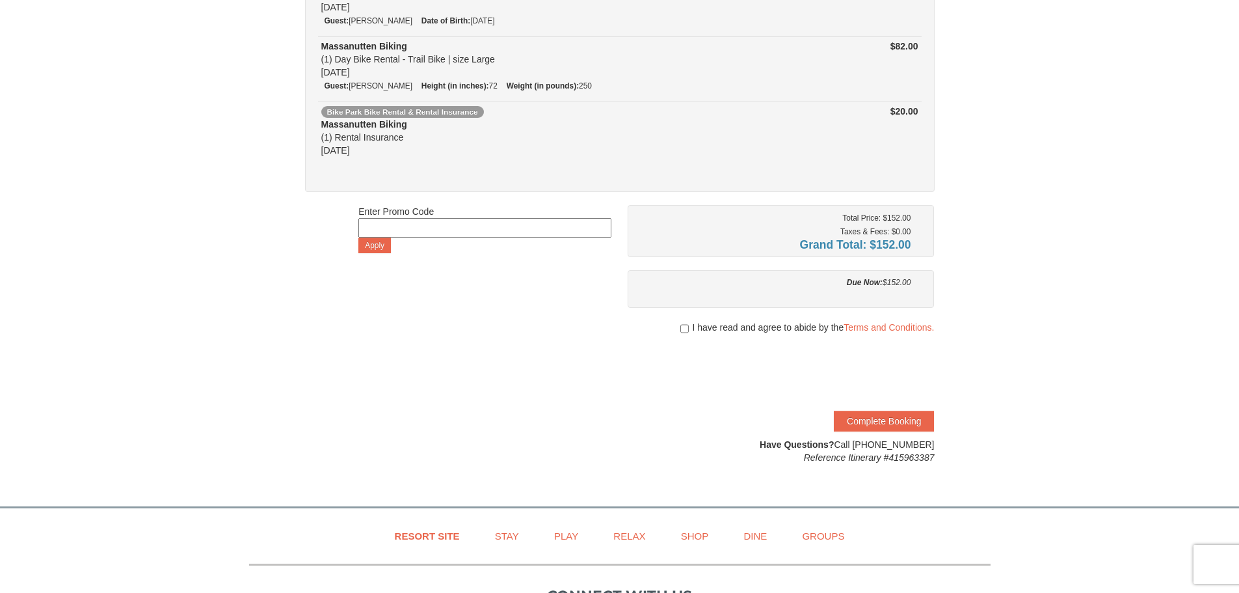
scroll to position [195, 0]
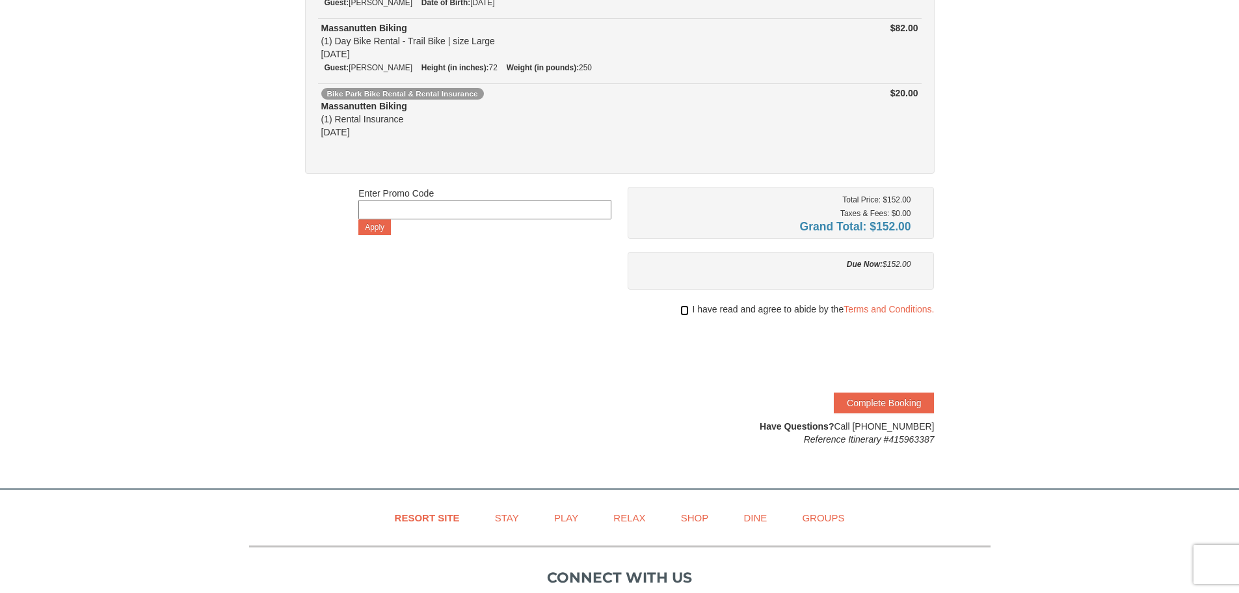
click at [686, 309] on input "checkbox" at bounding box center [685, 310] width 8 height 10
checkbox input "true"
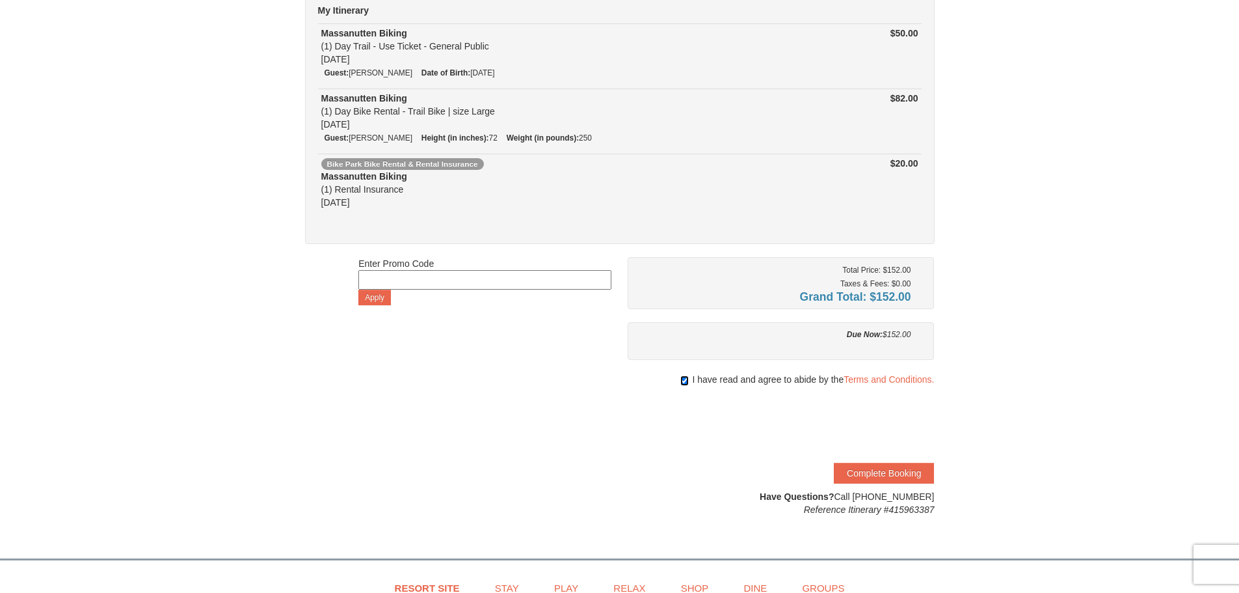
scroll to position [130, 0]
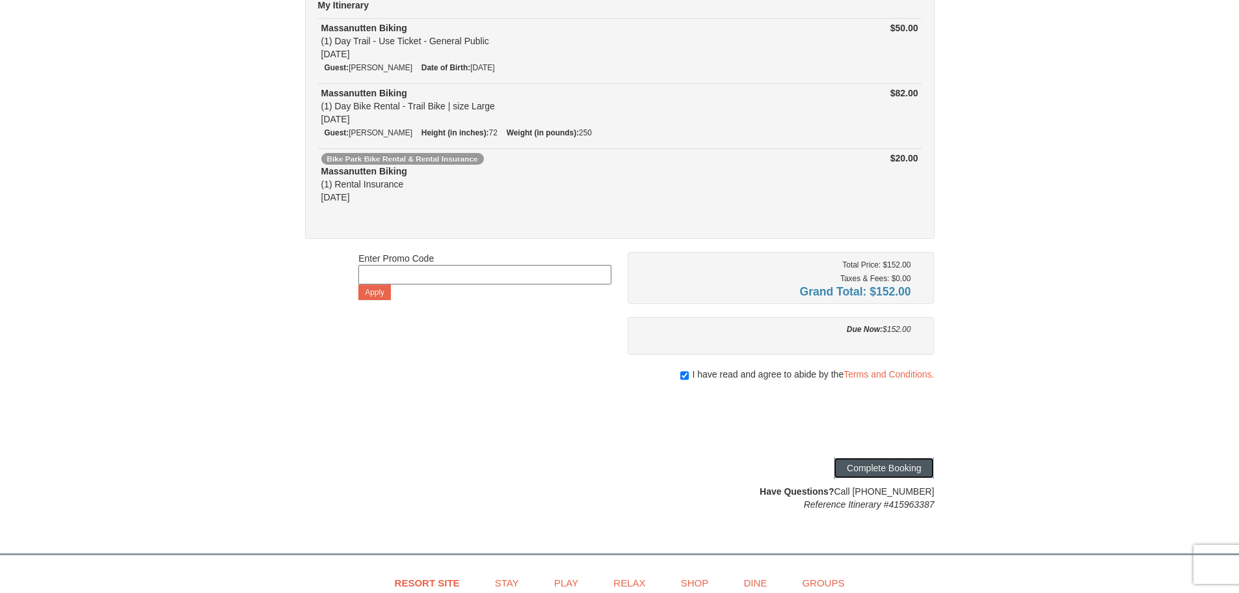
click at [915, 471] on button "Complete Booking" at bounding box center [884, 467] width 100 height 21
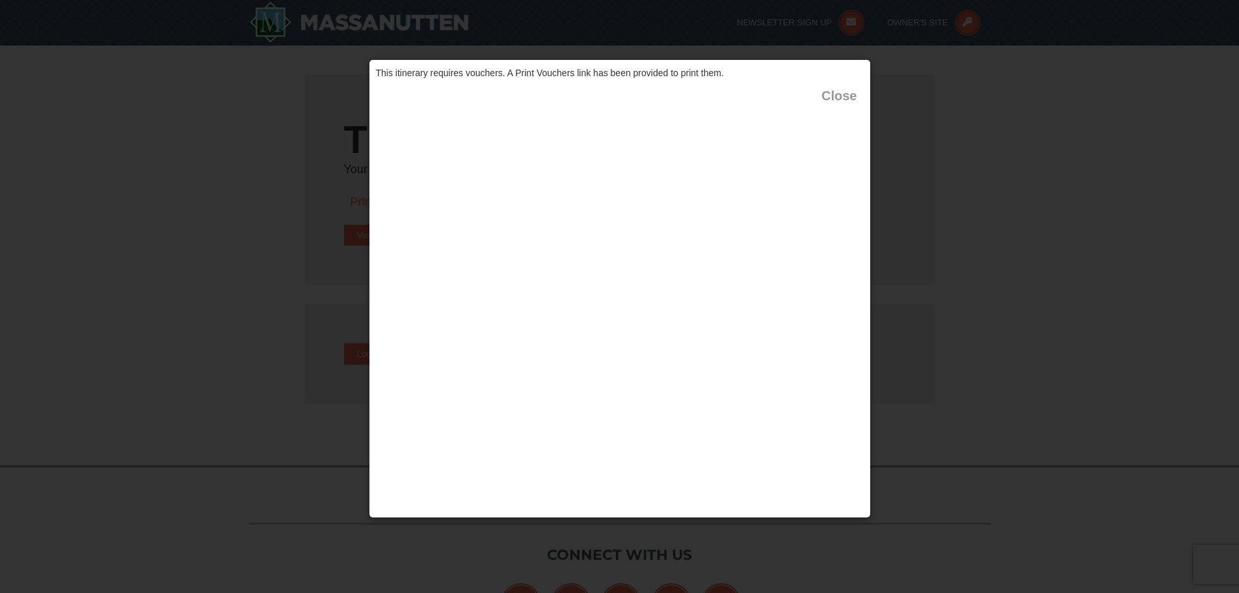
click at [839, 94] on button "Close" at bounding box center [839, 95] width 35 height 13
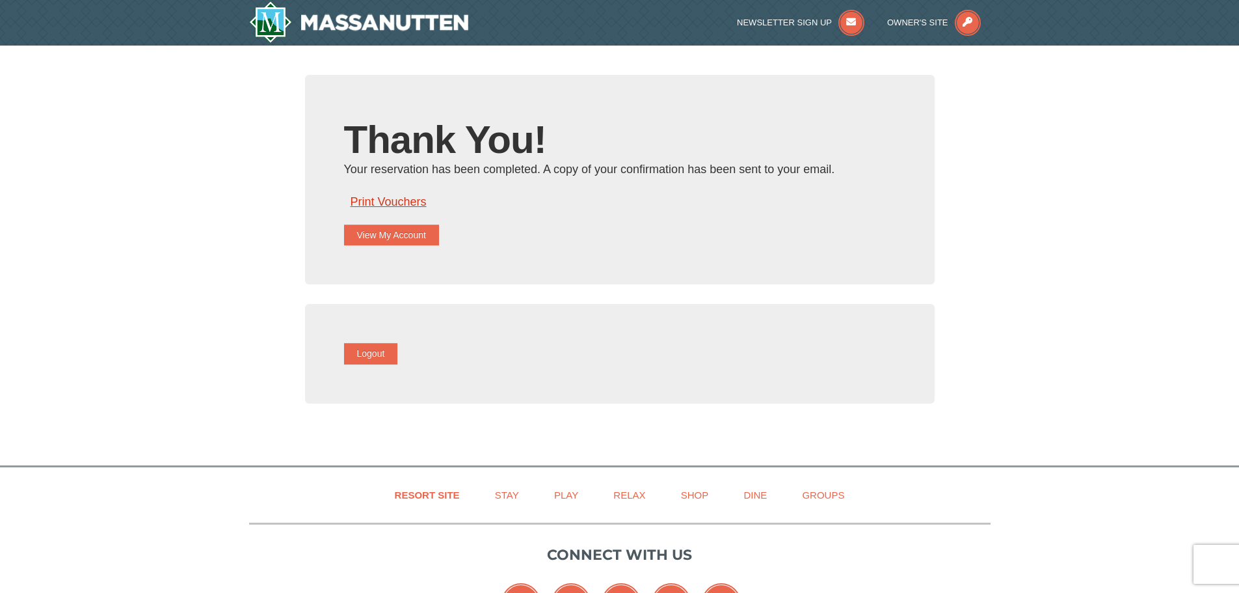
click at [411, 199] on link "Print Vouchers" at bounding box center [389, 201] width 76 height 13
click at [412, 236] on button "View My Account" at bounding box center [391, 234] width 95 height 21
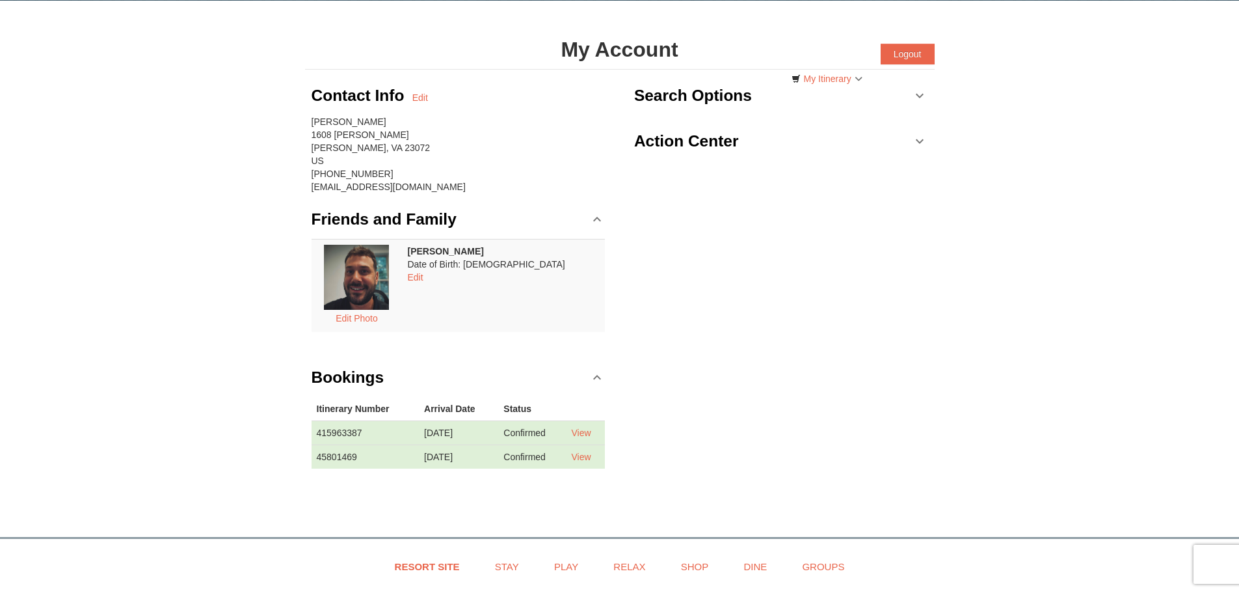
scroll to position [130, 0]
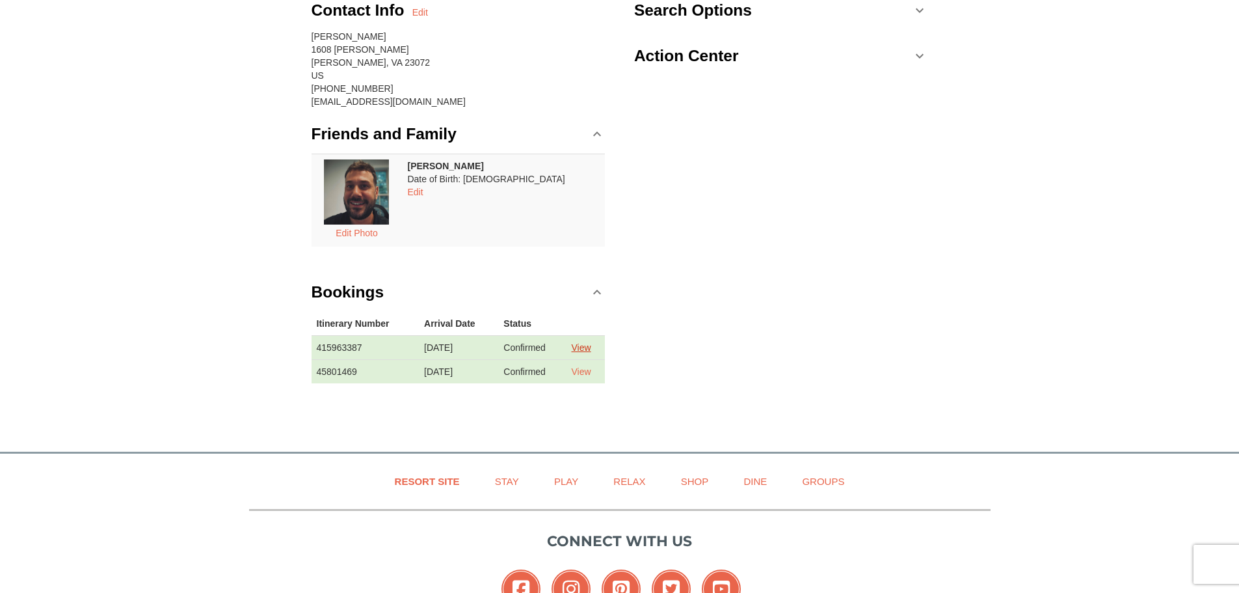
click at [589, 347] on link "View" at bounding box center [581, 347] width 20 height 10
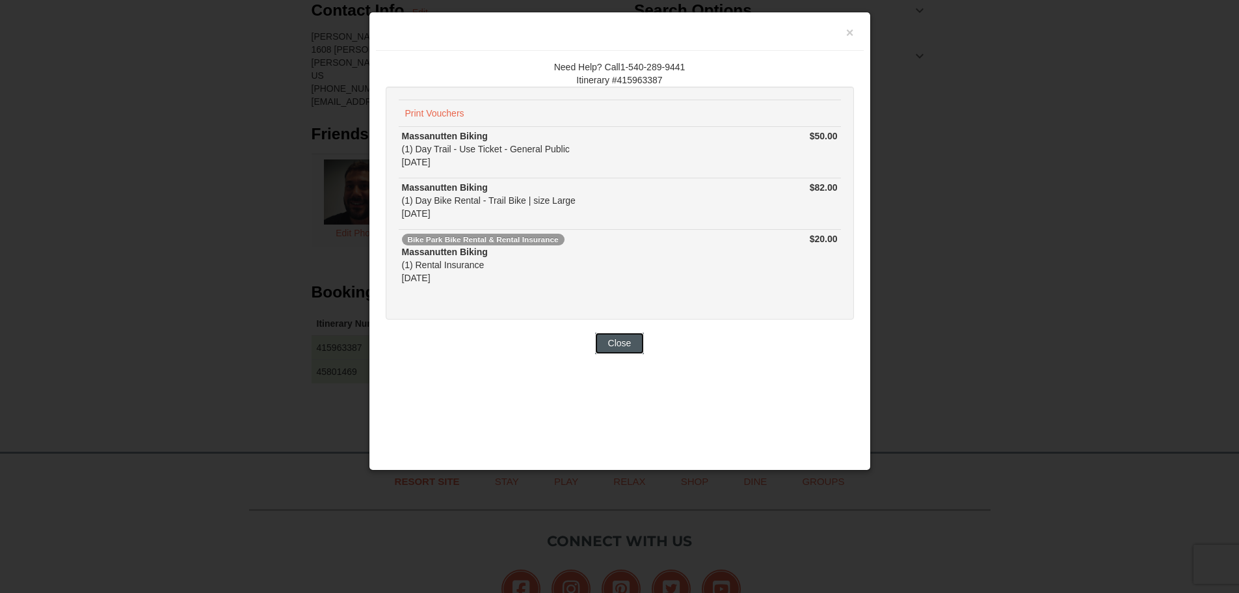
click at [615, 333] on button "Close" at bounding box center [619, 342] width 49 height 21
